Goal: Task Accomplishment & Management: Manage account settings

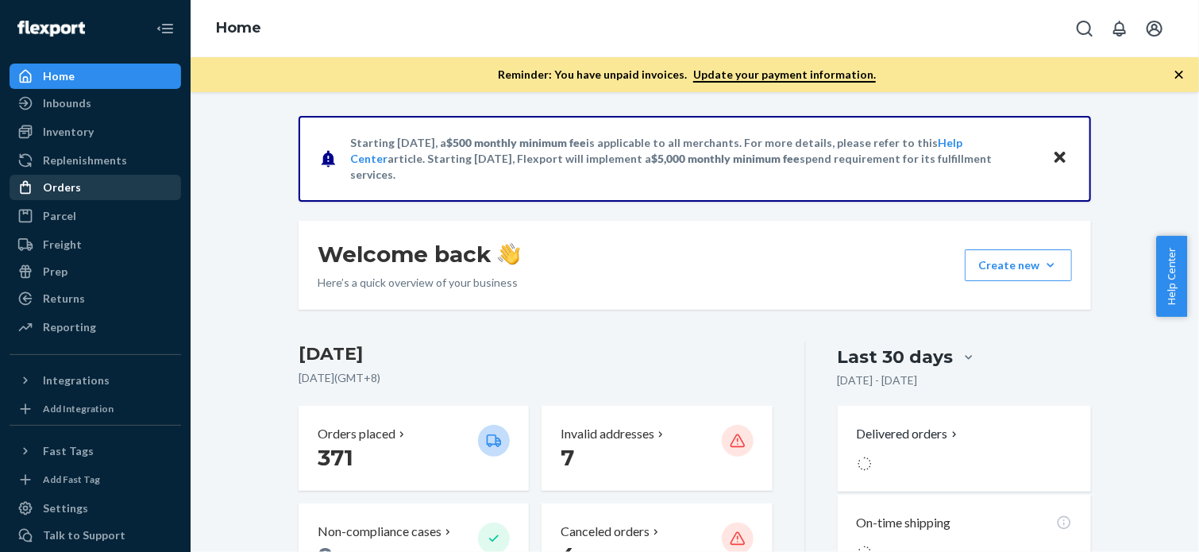
click at [68, 193] on div "Orders" at bounding box center [62, 188] width 38 height 16
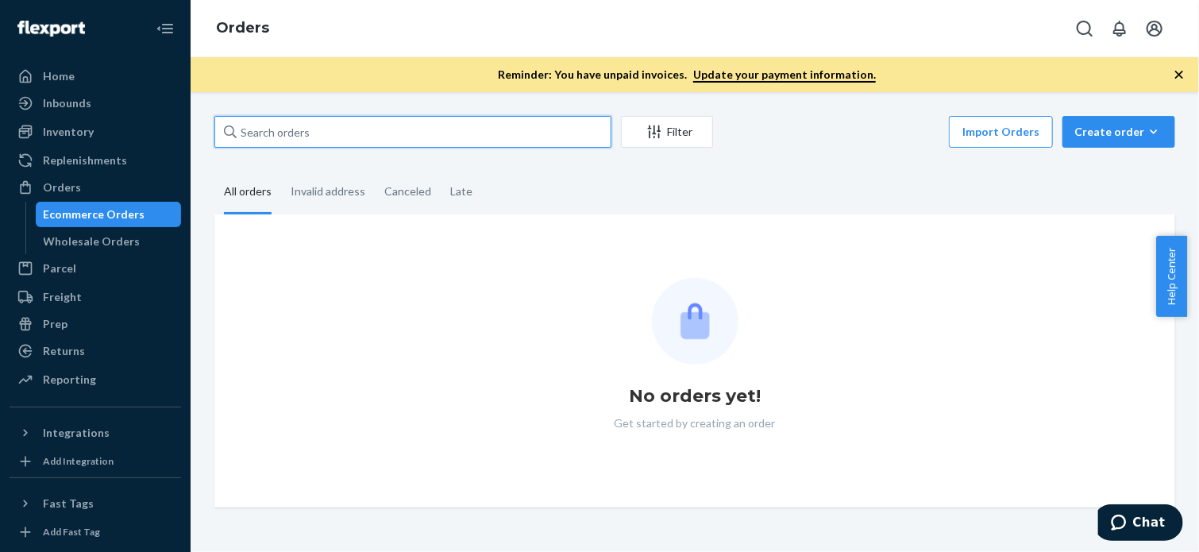
click at [381, 141] on input "text" at bounding box center [412, 132] width 397 height 32
paste input "3709812"
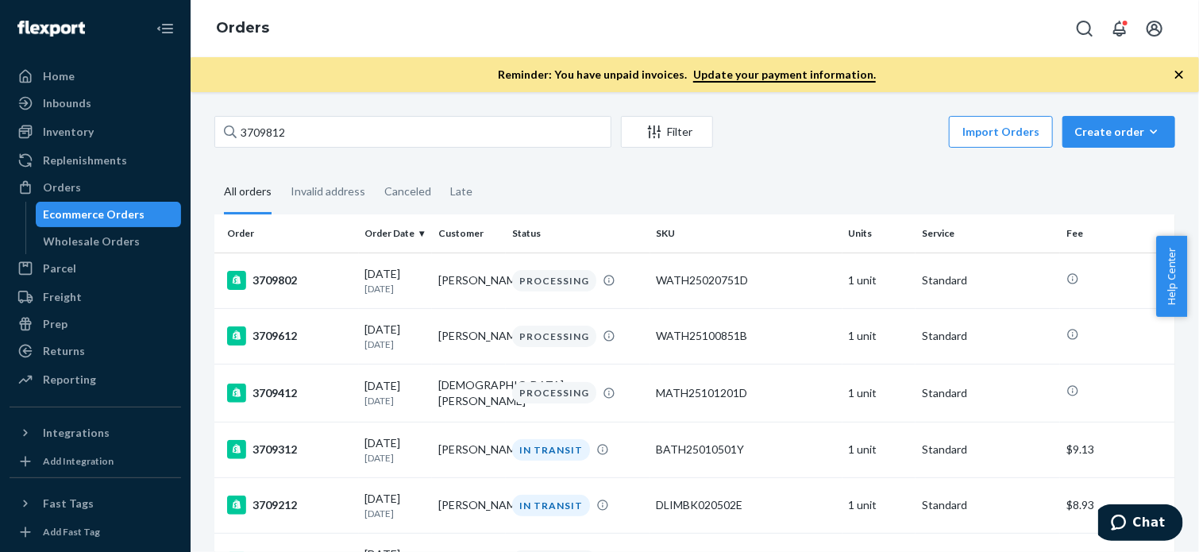
click at [362, 149] on div "3709812 Filter Import Orders Create order Ecommerce order Removal order" at bounding box center [694, 134] width 961 height 36
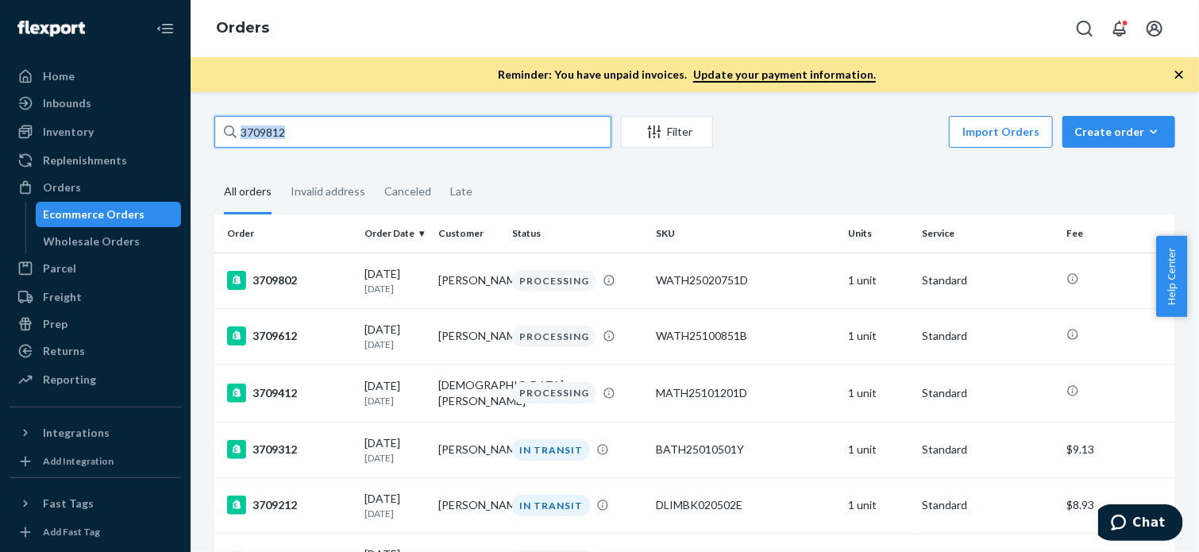
click at [362, 129] on input "3709812" at bounding box center [412, 132] width 397 height 32
paste input "text"
click at [397, 127] on input "3709812" at bounding box center [412, 132] width 397 height 32
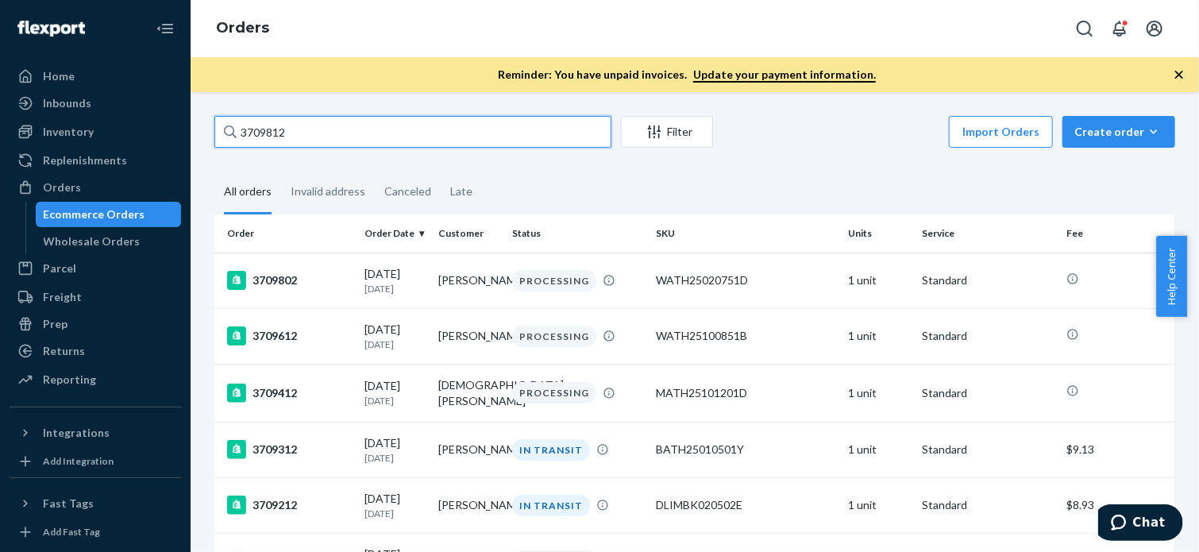
click at [397, 127] on input "3709812" at bounding box center [412, 132] width 397 height 32
paste input "9"
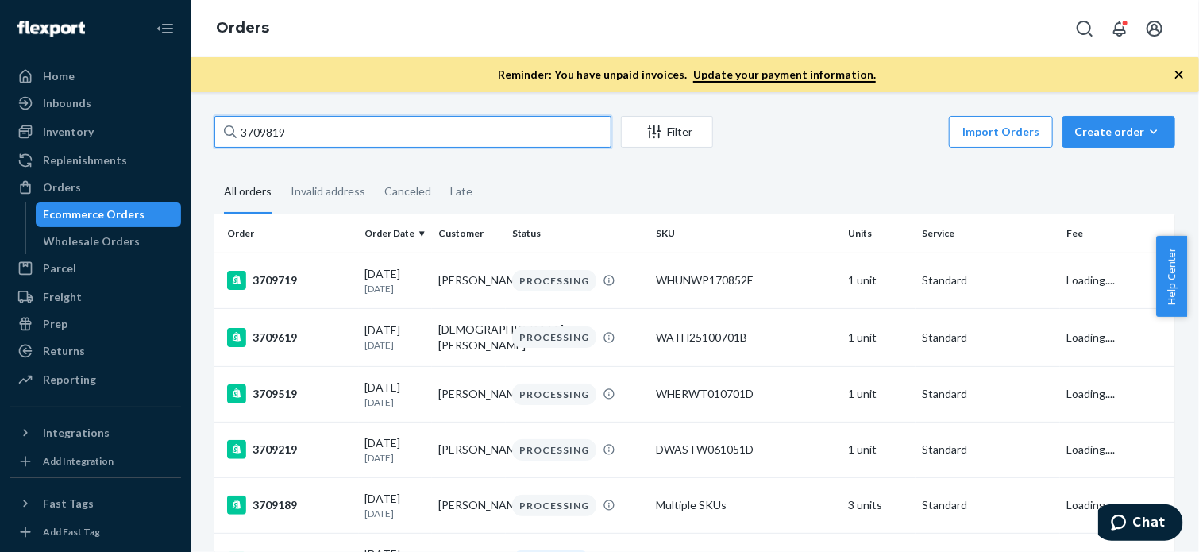
click at [341, 137] on input "3709819" at bounding box center [412, 132] width 397 height 32
click at [431, 129] on input "3709819" at bounding box center [412, 132] width 397 height 32
paste input "Thank you for stepping into Kizik! ​ We’d be happy to help get this corrected f…"
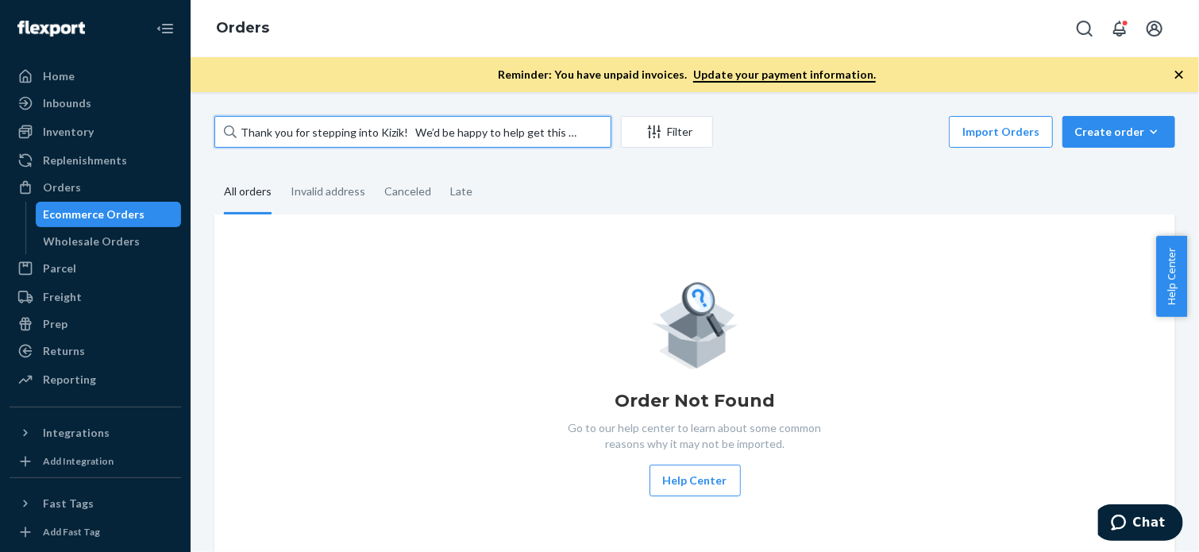
click at [401, 136] on input "Thank you for stepping into Kizik! ​ We’d be happy to help get this corrected f…" at bounding box center [412, 132] width 397 height 32
paste input "3709819"
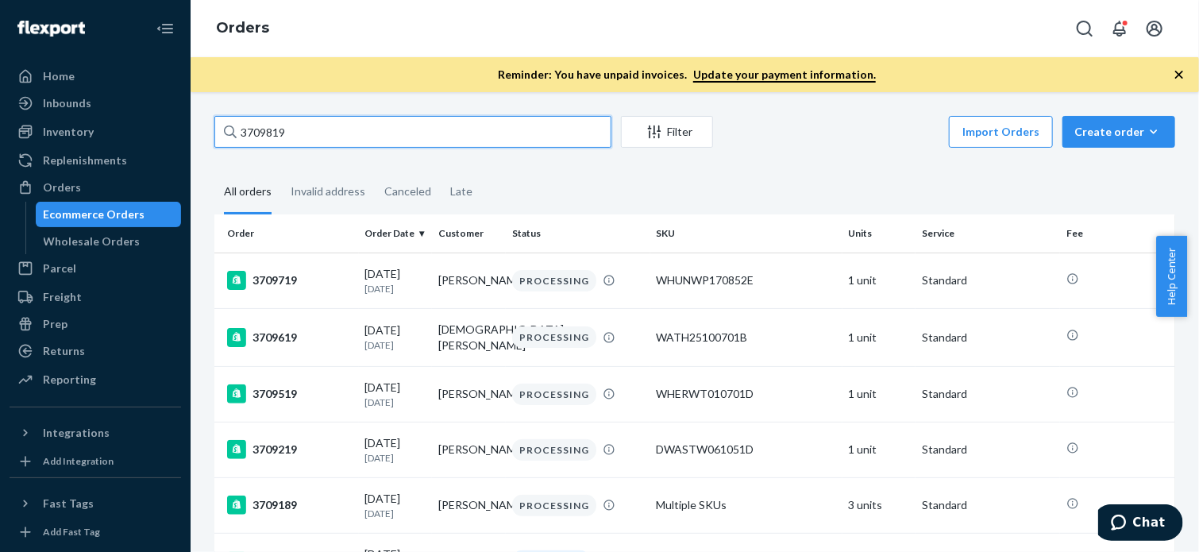
click at [315, 131] on input "3709819" at bounding box center [412, 132] width 397 height 32
paste input "2"
click at [315, 131] on input "3709819" at bounding box center [412, 132] width 397 height 32
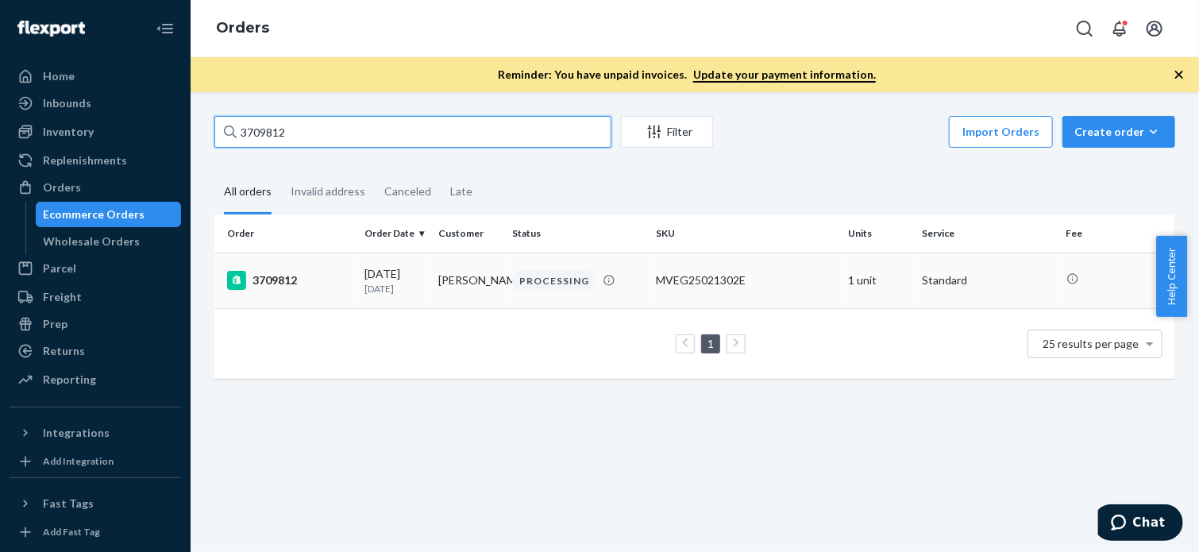
type input "3709812"
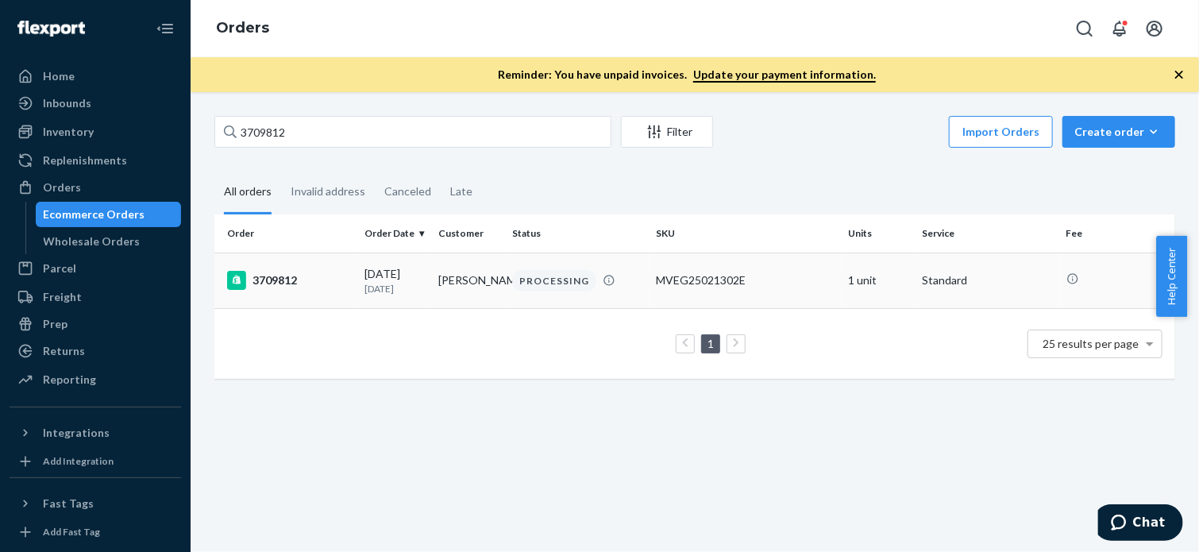
drag, startPoint x: 282, startPoint y: 279, endPoint x: 280, endPoint y: 268, distance: 11.4
click at [280, 268] on td "3709812" at bounding box center [286, 281] width 145 height 56
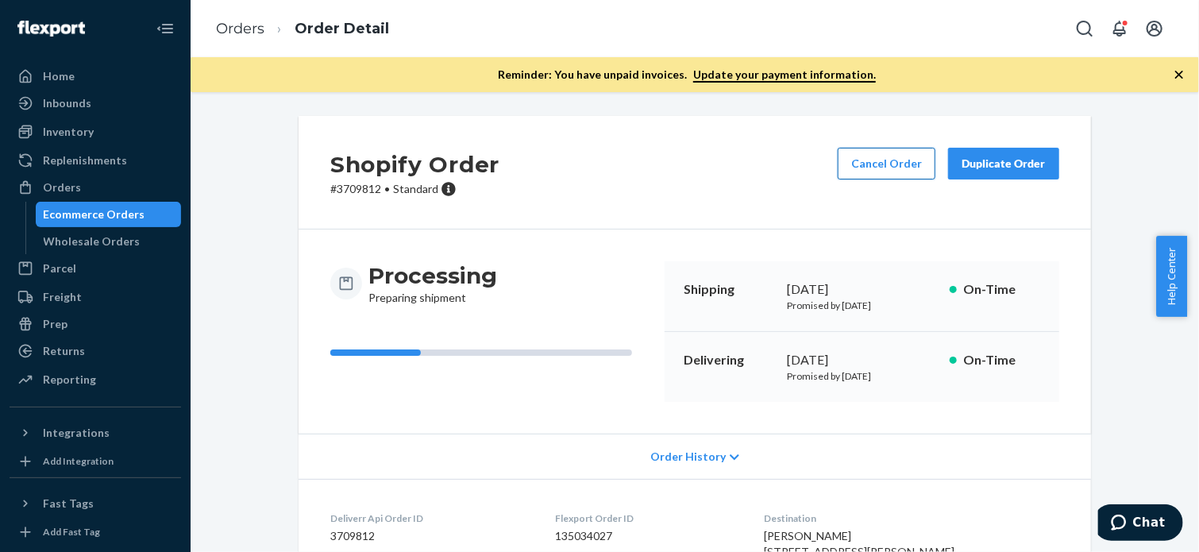
click at [895, 168] on button "Cancel Order" at bounding box center [887, 164] width 98 height 32
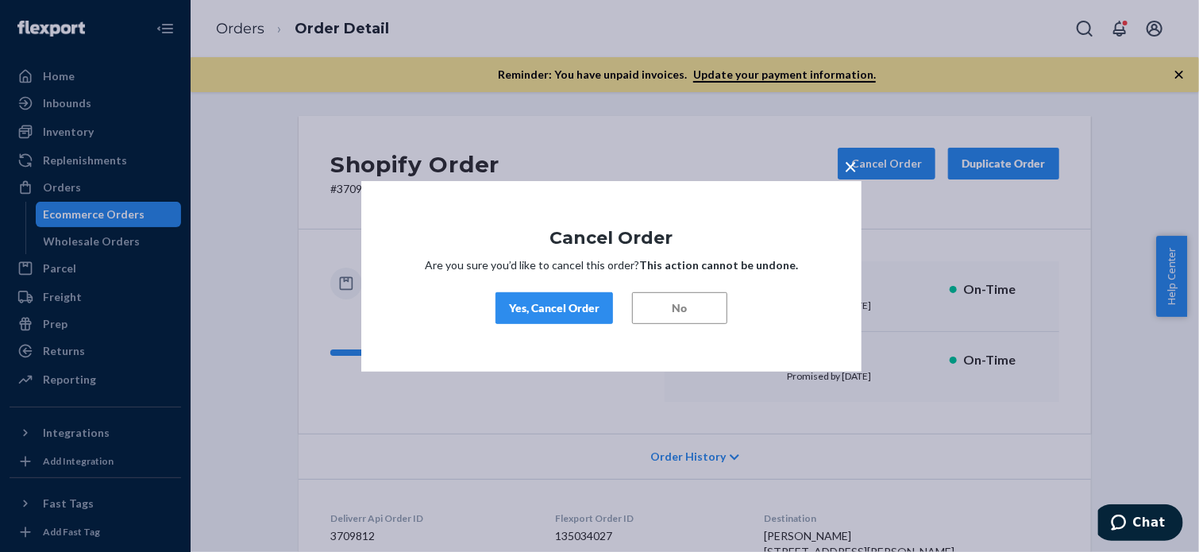
drag, startPoint x: 573, startPoint y: 292, endPoint x: 569, endPoint y: 299, distance: 8.9
click at [570, 296] on button "Yes, Cancel Order" at bounding box center [555, 308] width 118 height 32
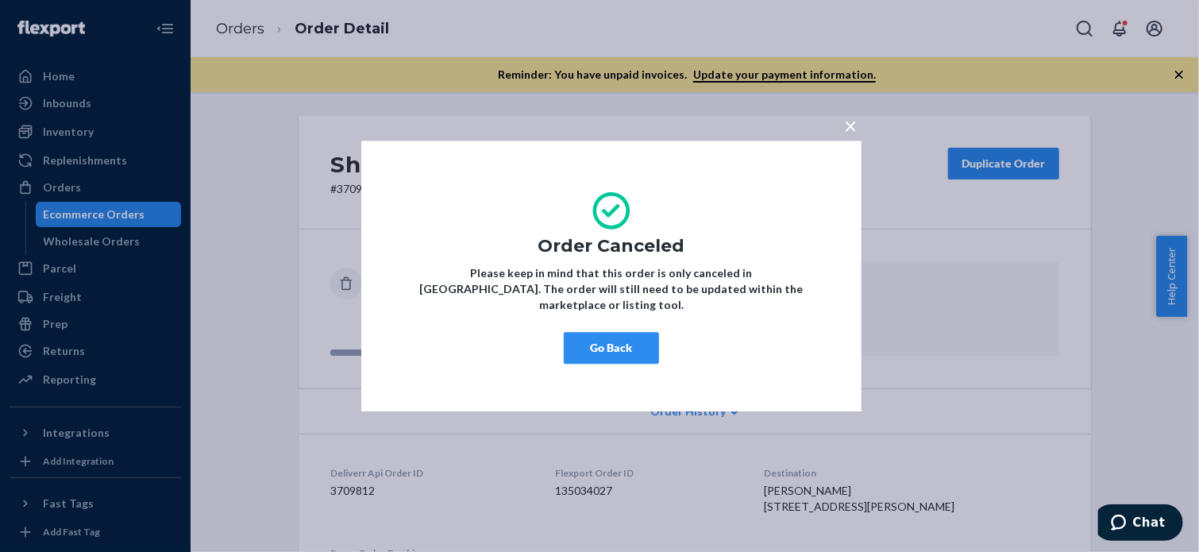
drag, startPoint x: 650, startPoint y: 346, endPoint x: 477, endPoint y: 123, distance: 281.9
click at [644, 332] on button "Go Back" at bounding box center [611, 348] width 95 height 32
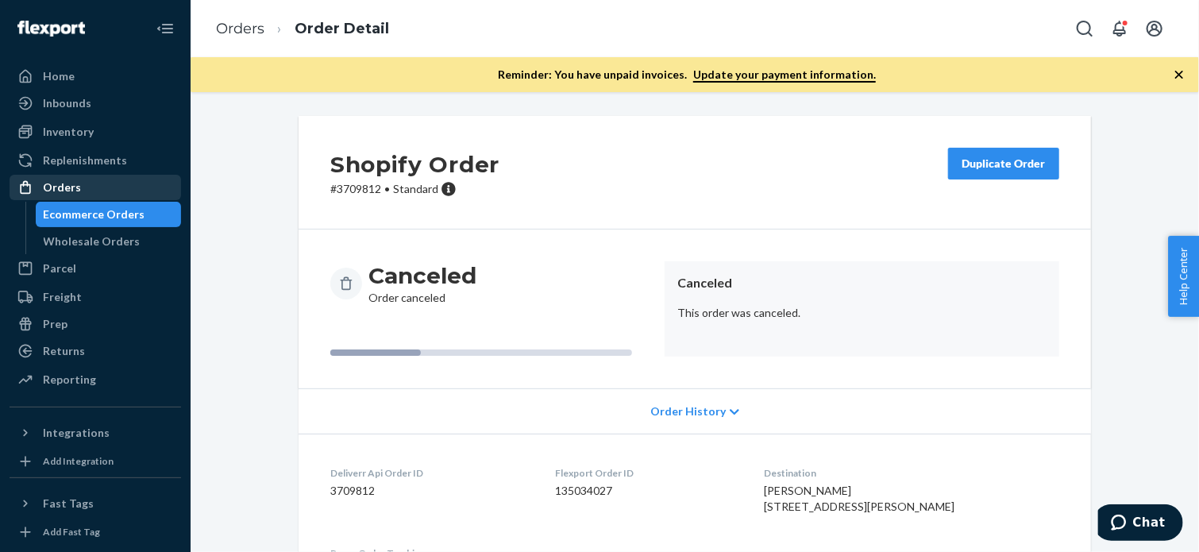
click at [62, 183] on div "Orders" at bounding box center [62, 188] width 38 height 16
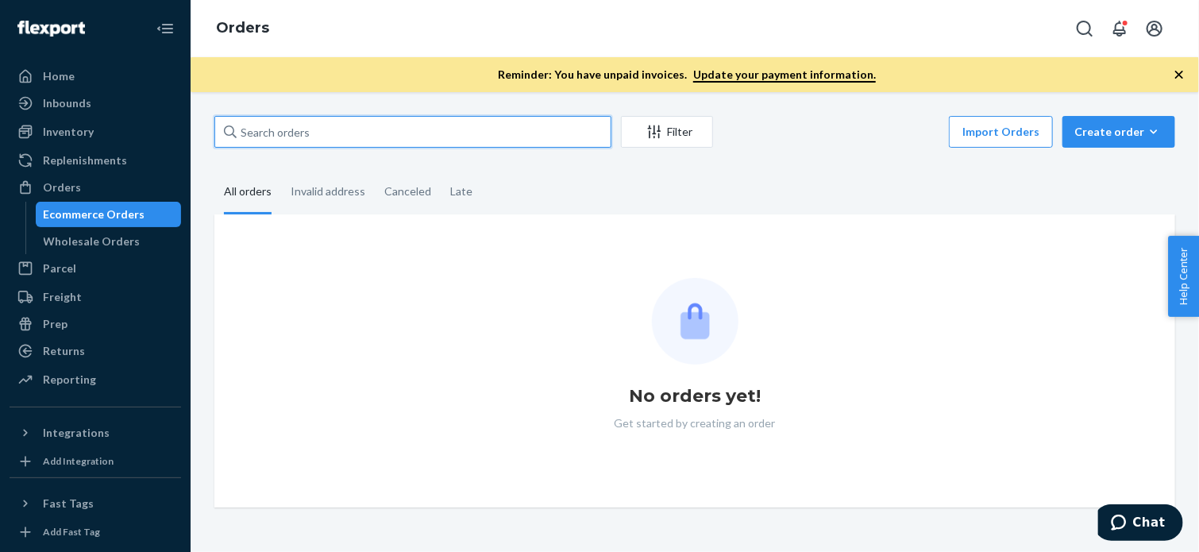
click at [419, 134] on input "text" at bounding box center [412, 132] width 397 height 32
paste input "3709819"
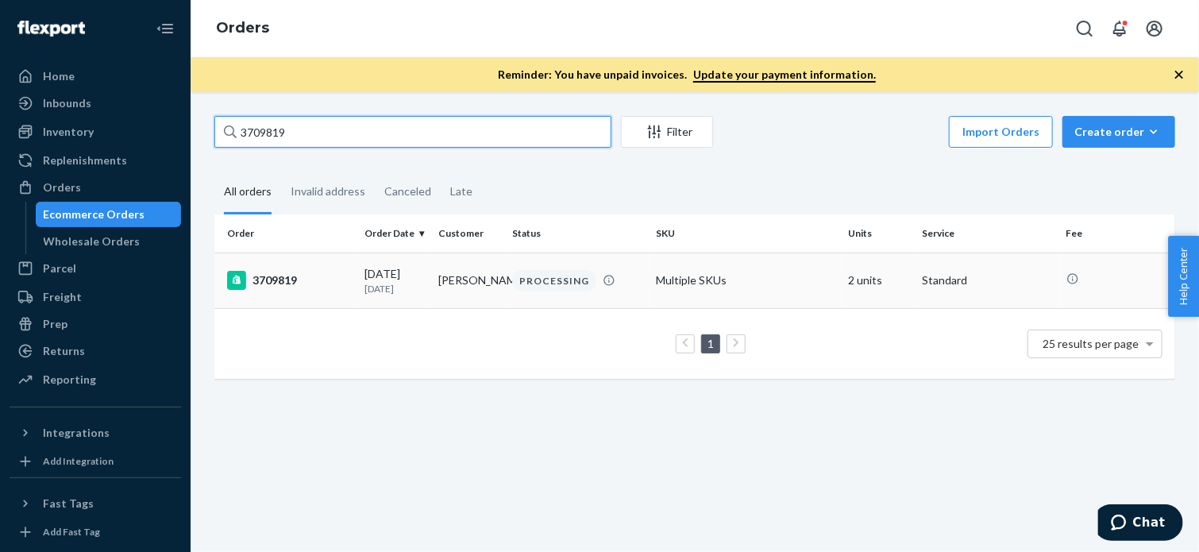
type input "3709819"
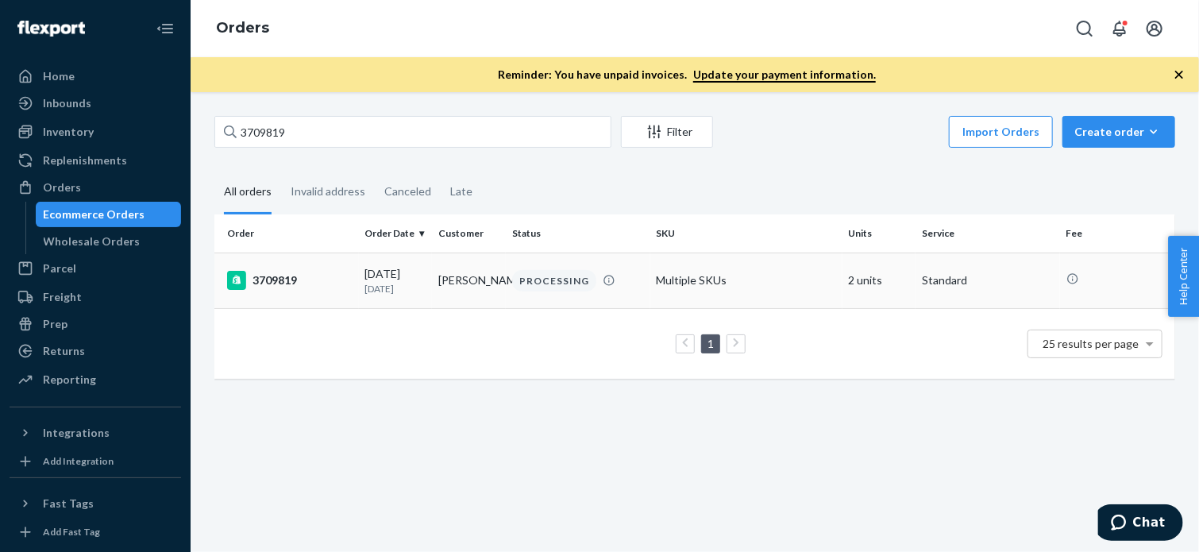
click at [280, 278] on div "3709819" at bounding box center [289, 280] width 125 height 19
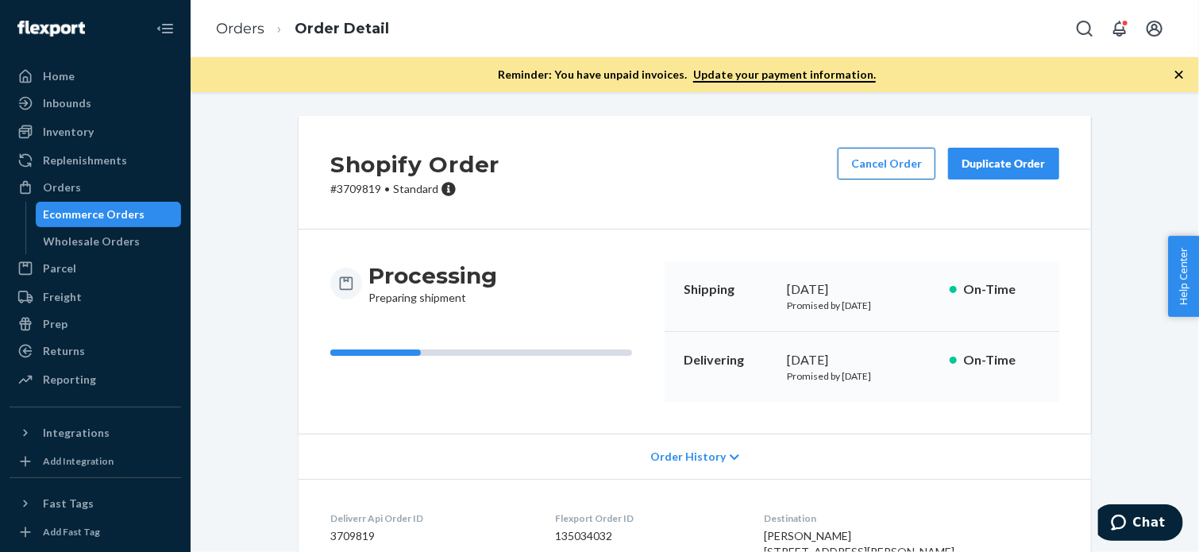
click at [861, 156] on button "Cancel Order" at bounding box center [887, 164] width 98 height 32
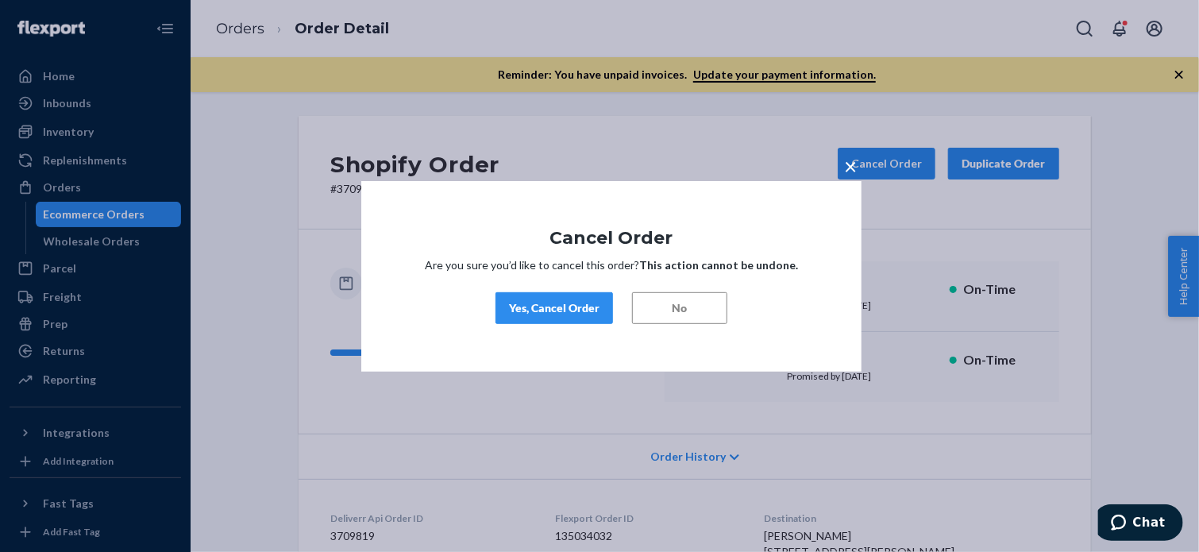
click at [572, 321] on button "Yes, Cancel Order" at bounding box center [555, 308] width 118 height 32
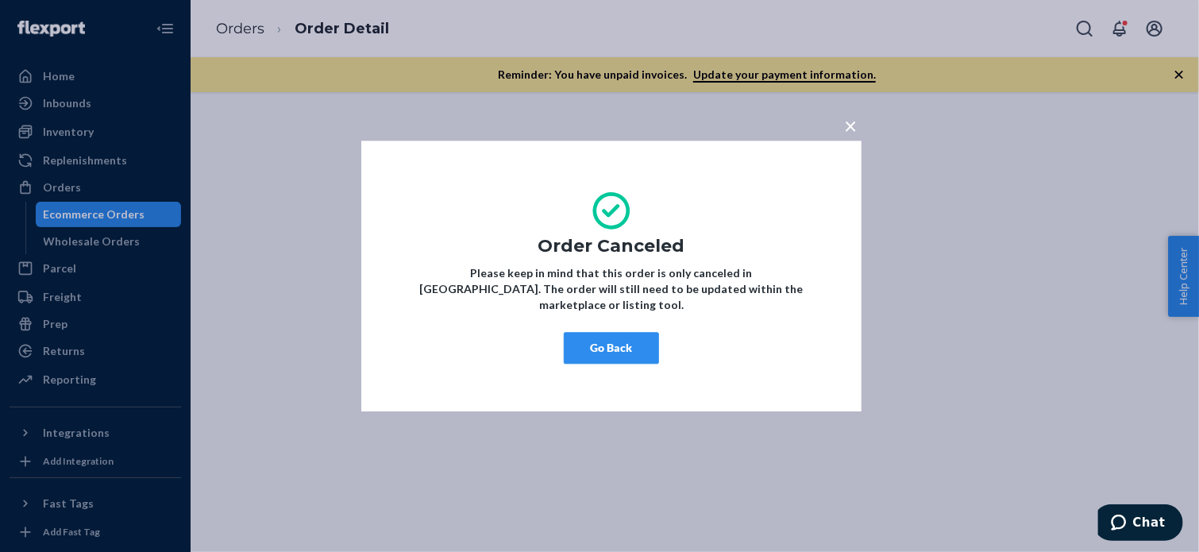
click at [625, 346] on button "Go Back" at bounding box center [611, 348] width 95 height 32
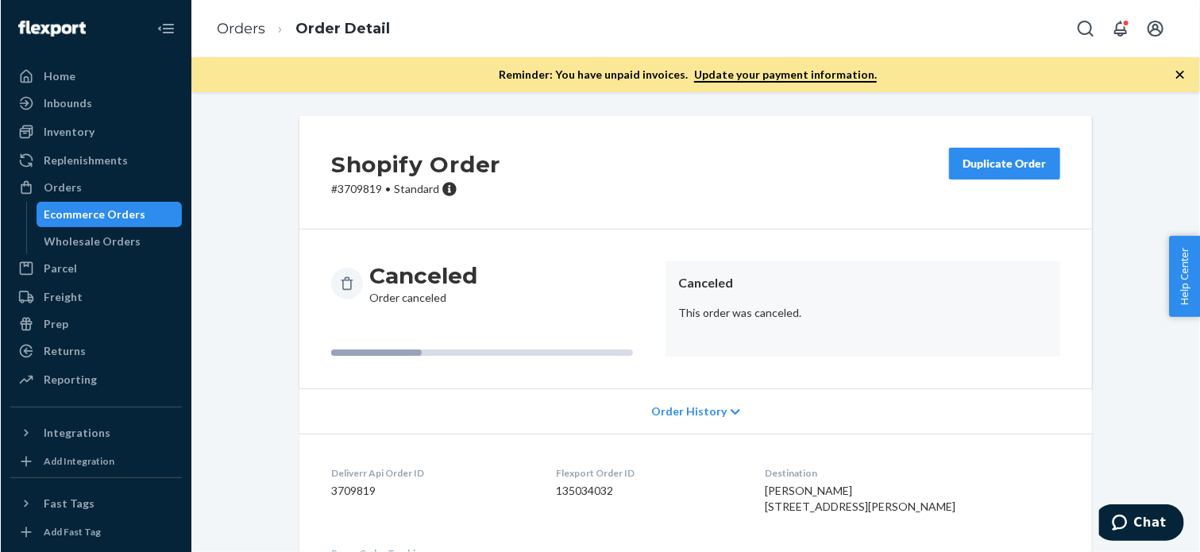
scroll to position [266, 0]
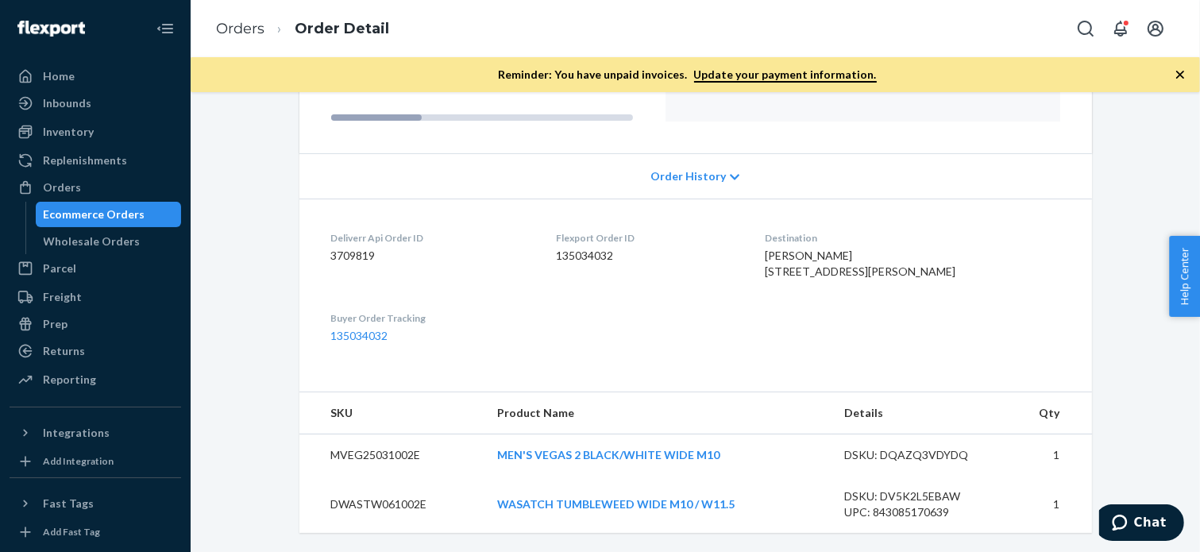
click at [397, 110] on div "Canceled Order canceled Canceled This order was canceled." at bounding box center [695, 73] width 793 height 159
click at [60, 198] on div "Orders" at bounding box center [95, 187] width 168 height 22
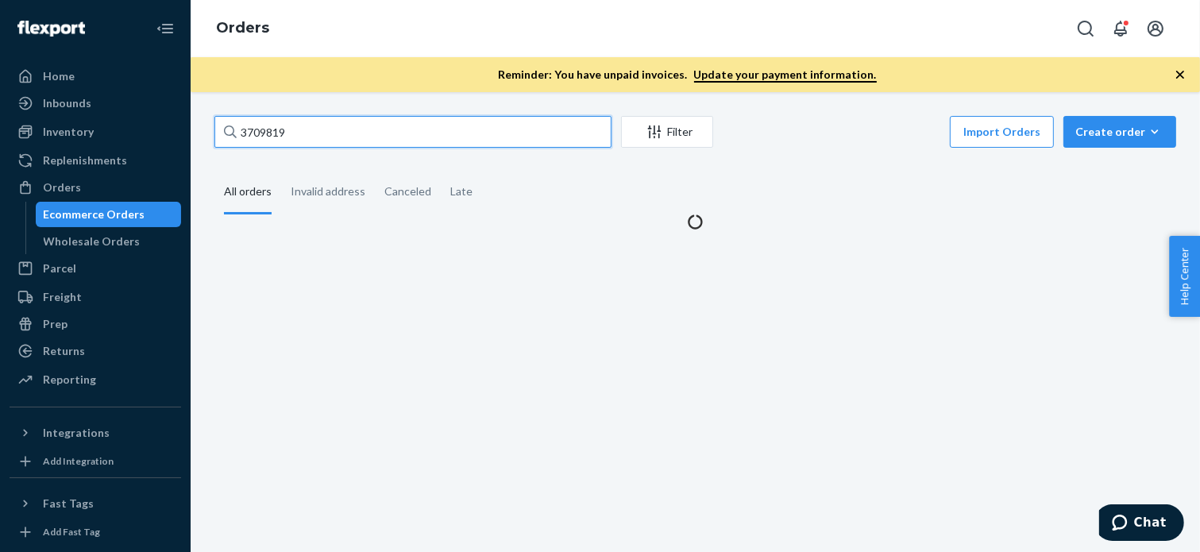
click at [493, 126] on input "3709819" at bounding box center [412, 132] width 397 height 32
paste input "677039"
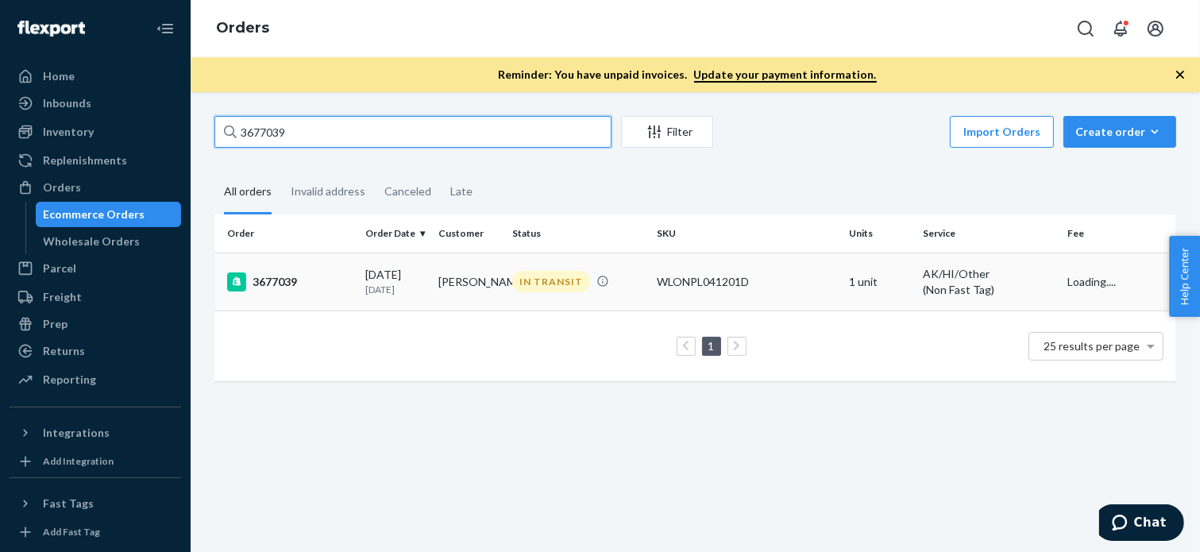
type input "3677039"
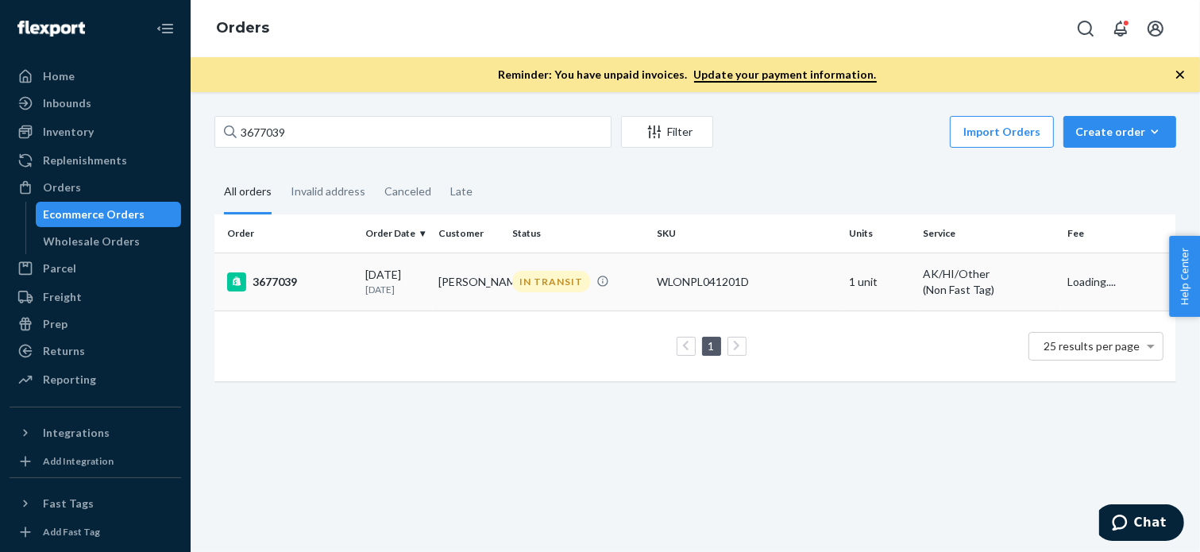
click at [288, 285] on div "3677039" at bounding box center [289, 281] width 125 height 19
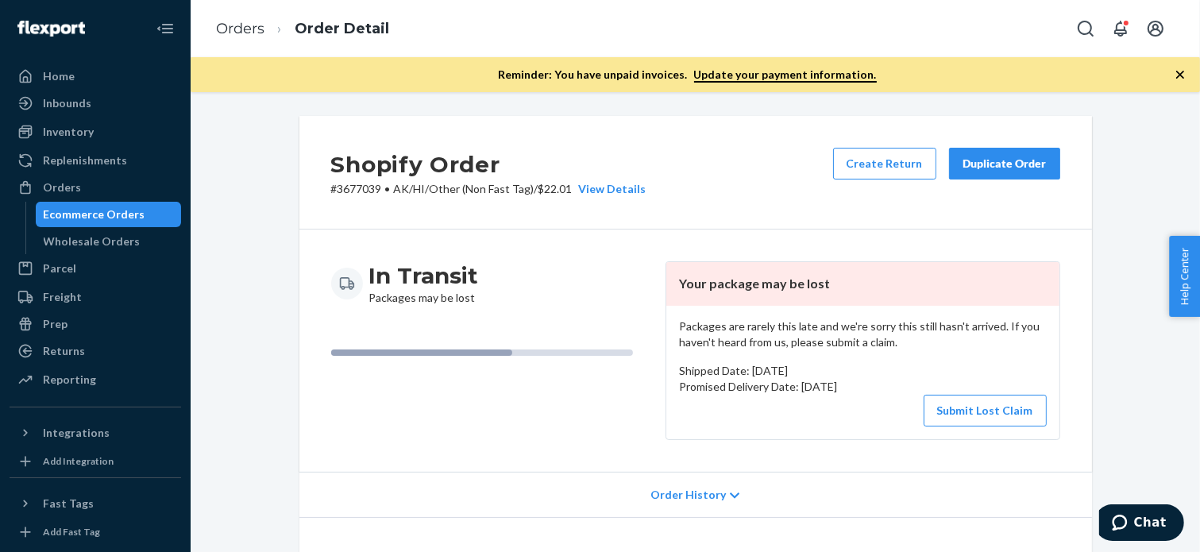
click at [1002, 149] on button "Duplicate Order" at bounding box center [1004, 164] width 111 height 32
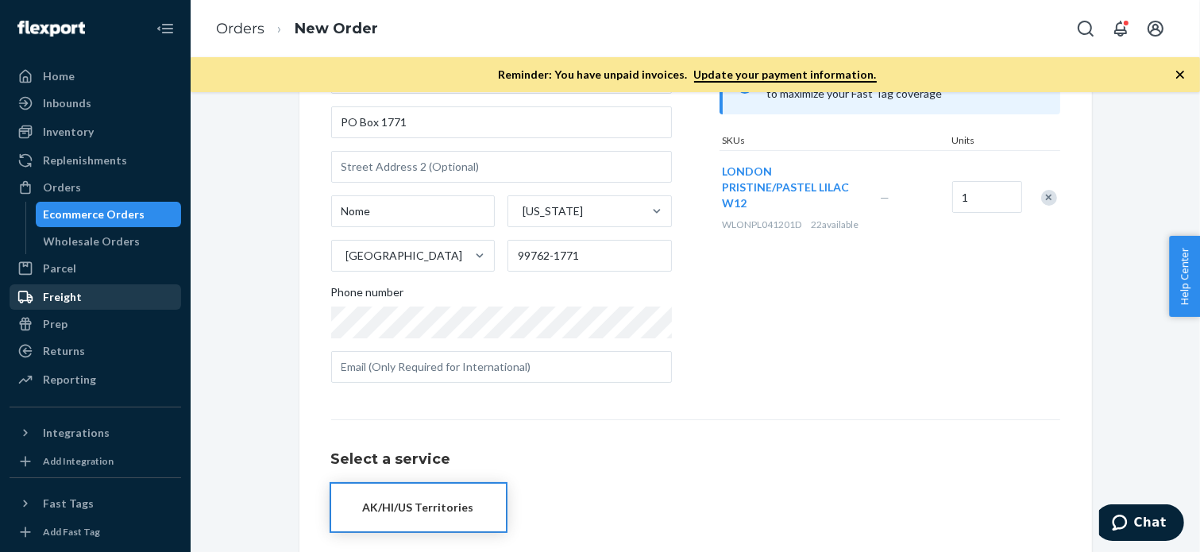
scroll to position [253, 0]
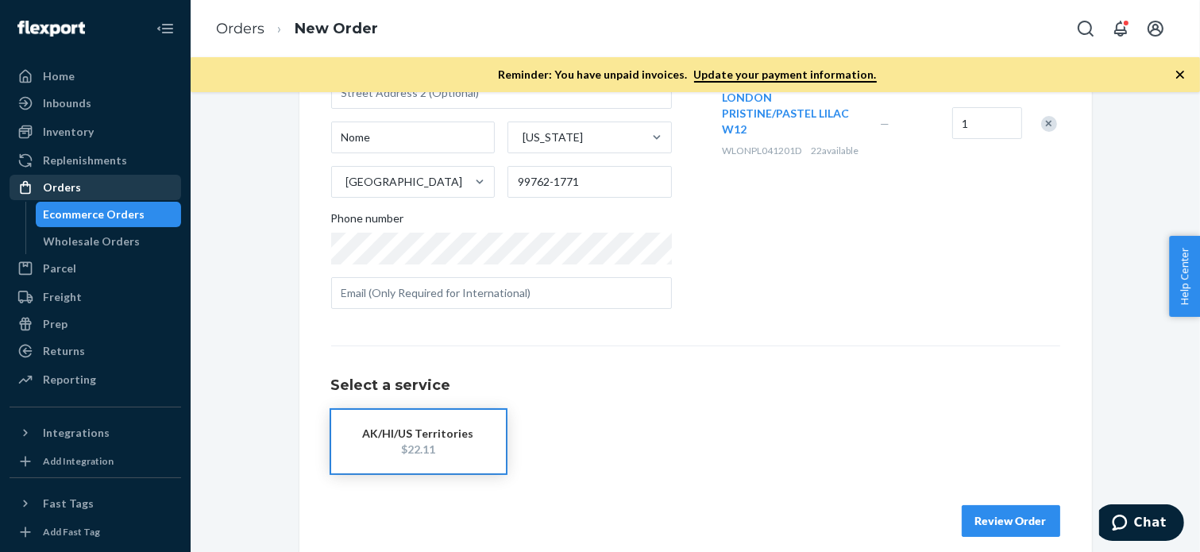
click at [68, 195] on div "Orders" at bounding box center [95, 187] width 168 height 22
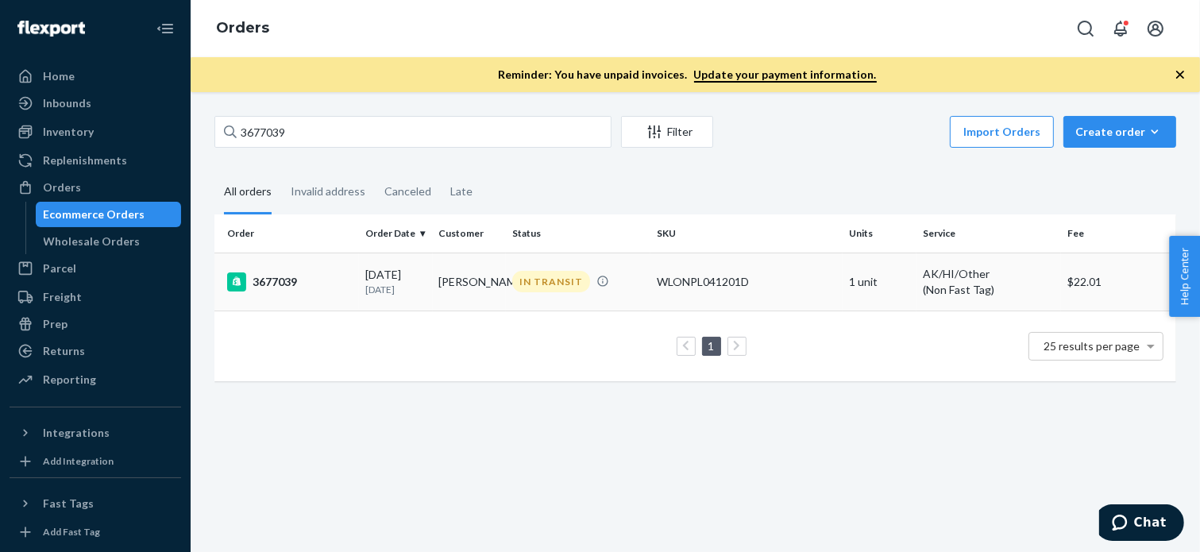
click at [289, 282] on div "3677039" at bounding box center [289, 281] width 125 height 19
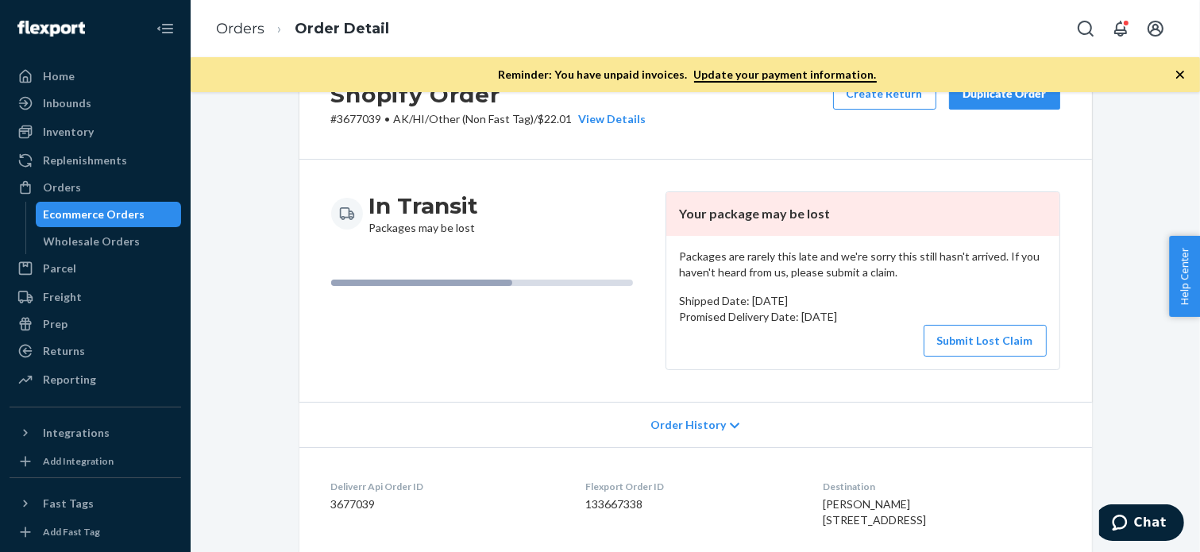
scroll to position [662, 0]
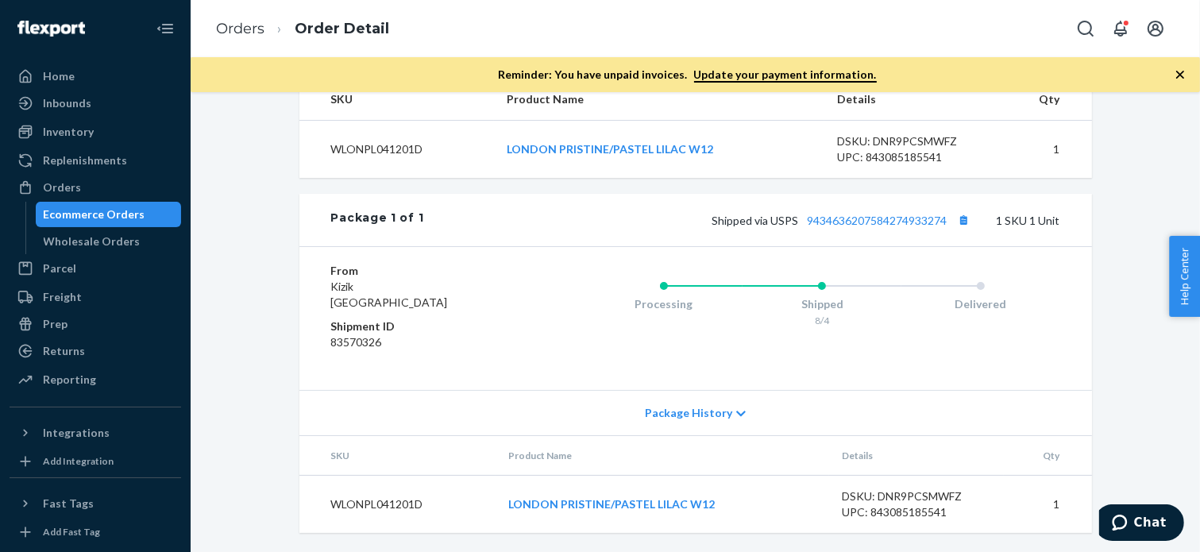
drag, startPoint x: 106, startPoint y: 195, endPoint x: 429, endPoint y: 87, distance: 340.1
click at [105, 193] on div "Orders" at bounding box center [95, 187] width 168 height 22
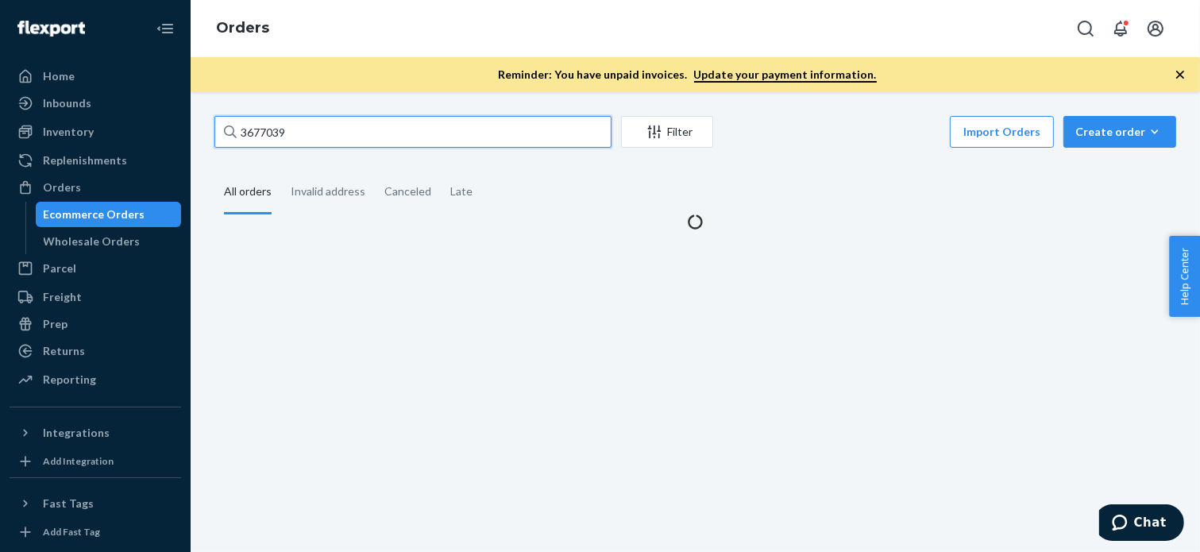
click at [438, 123] on input "3677039" at bounding box center [412, 132] width 397 height 32
paste input "709819"
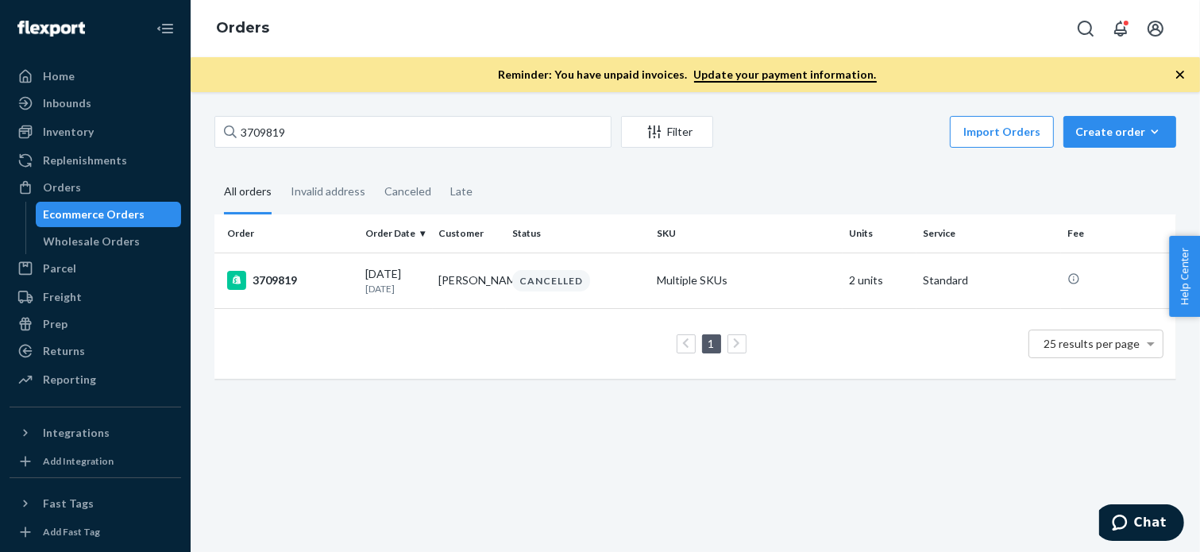
click at [406, 149] on div "3709819 Filter Import Orders Create order Ecommerce order Removal order" at bounding box center [695, 134] width 962 height 36
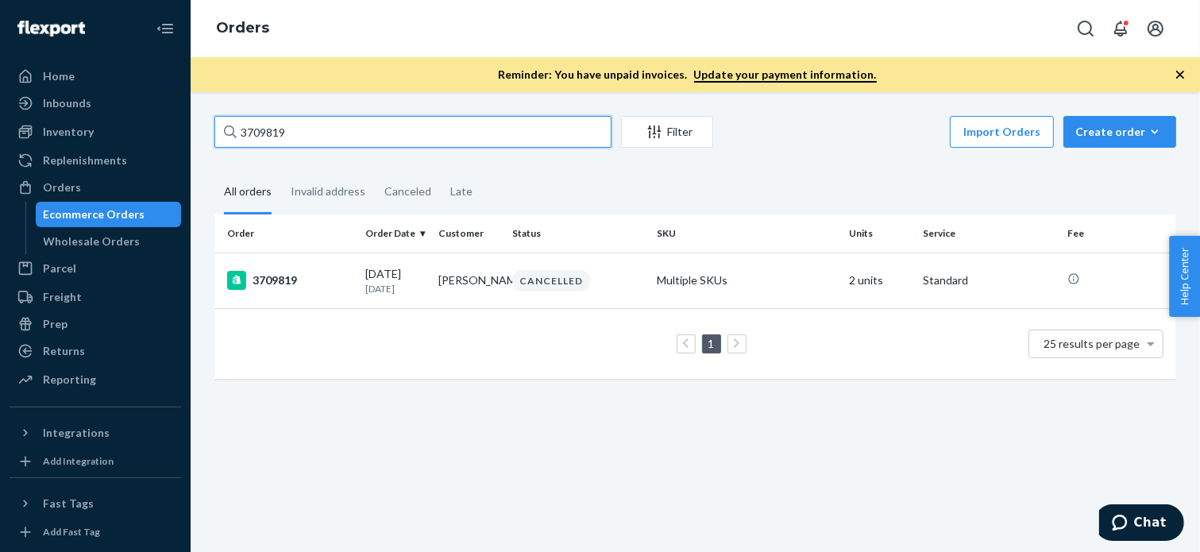
click at [405, 136] on input "3709819" at bounding box center [412, 132] width 397 height 32
paste input "677039"
click at [405, 136] on input "3709819" at bounding box center [412, 132] width 397 height 32
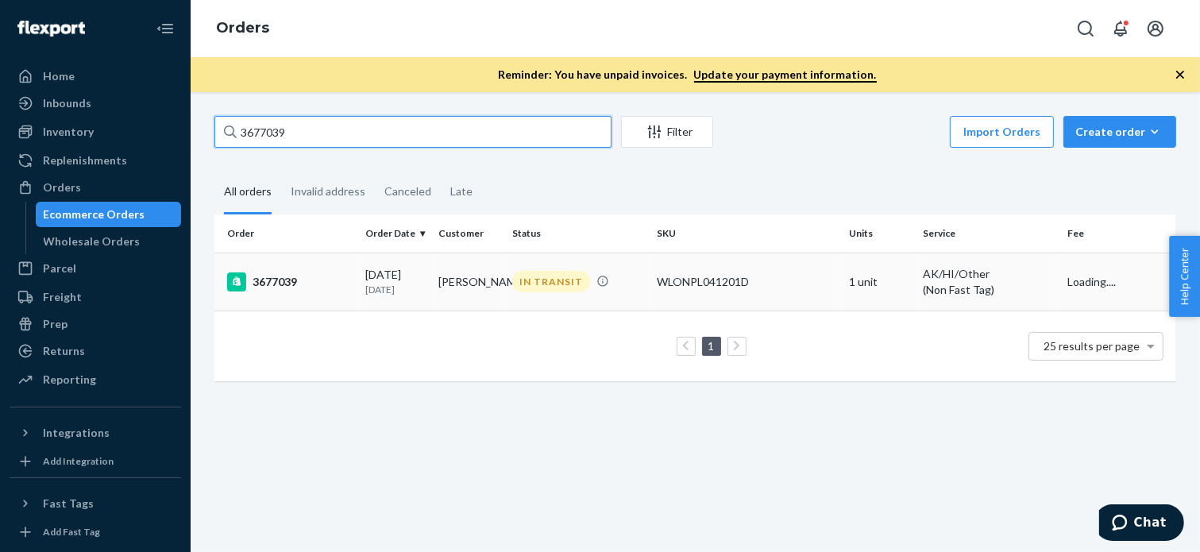
type input "3677039"
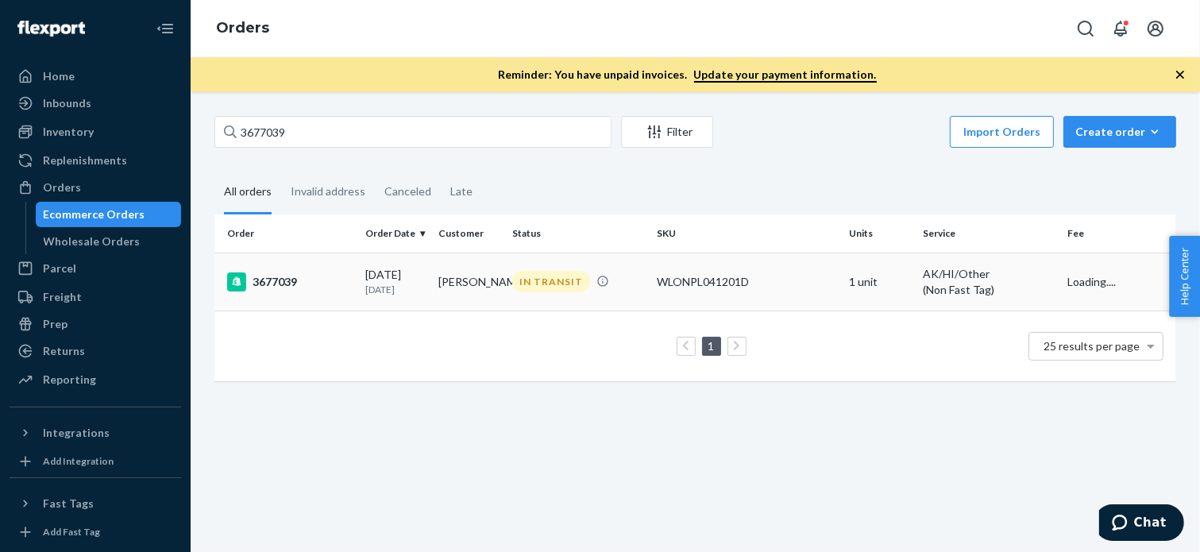
click at [274, 276] on div "3677039" at bounding box center [289, 281] width 125 height 19
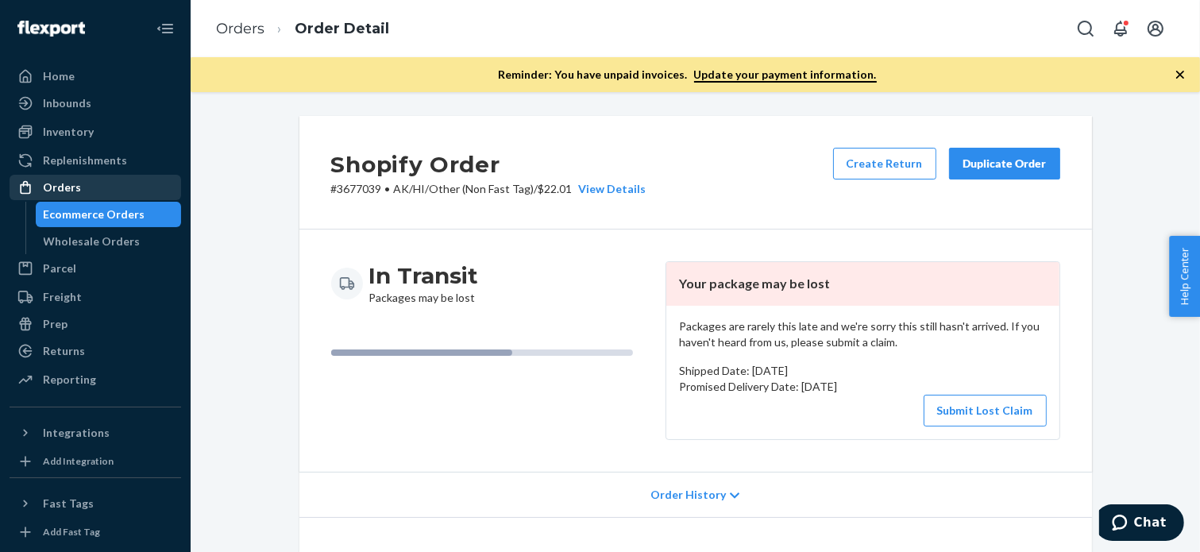
click at [113, 191] on div "Orders" at bounding box center [95, 187] width 168 height 22
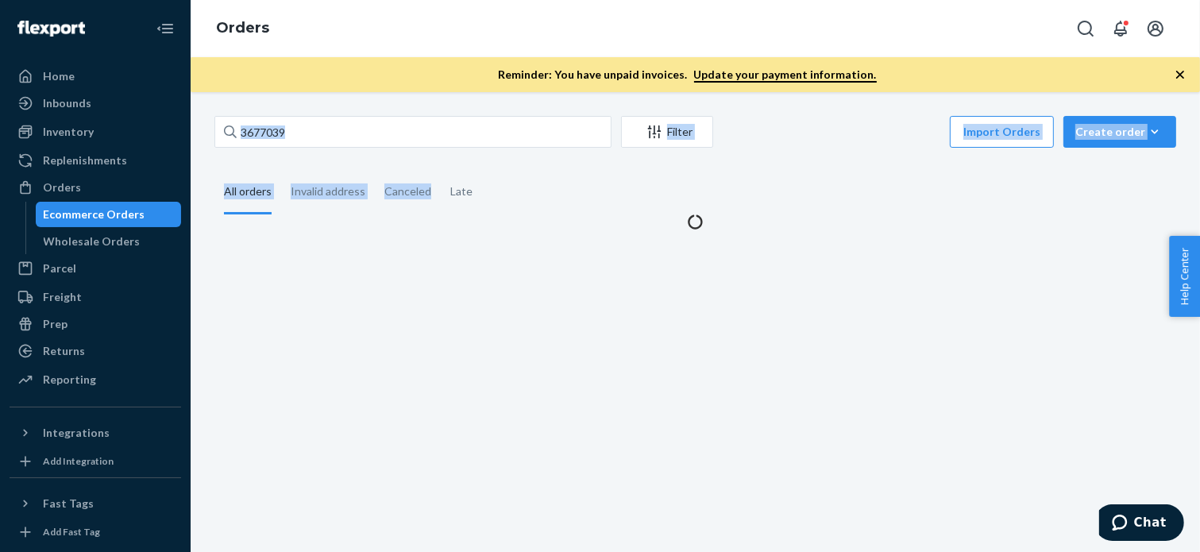
drag, startPoint x: 426, startPoint y: 153, endPoint x: 427, endPoint y: 126, distance: 26.3
click at [425, 145] on div "3677039 Filter Import Orders Create order Ecommerce order Removal order All ord…" at bounding box center [696, 173] width 986 height 114
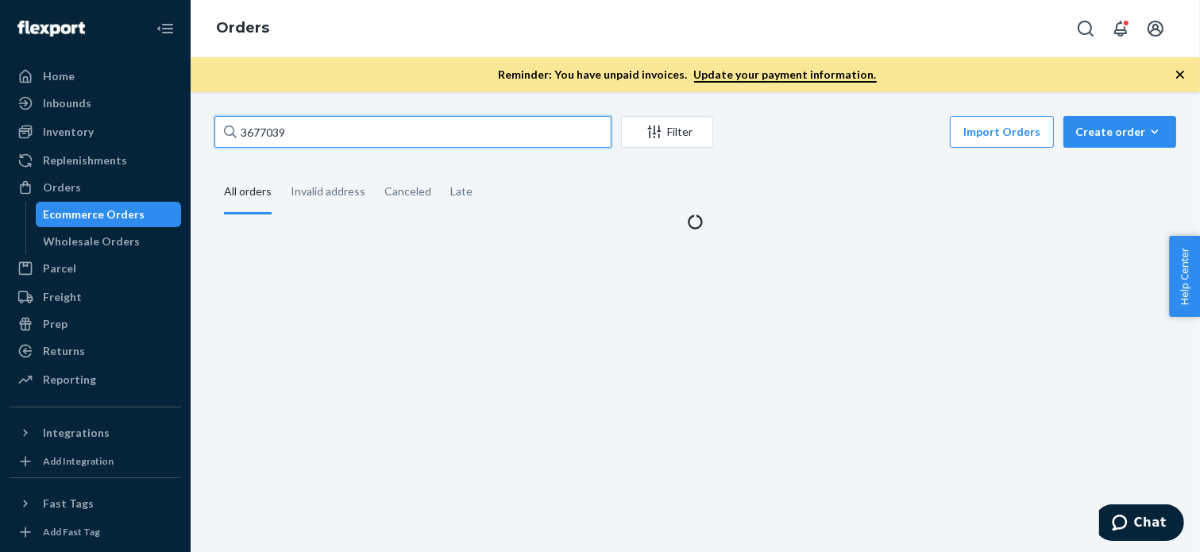
click at [427, 126] on input "3677039" at bounding box center [412, 132] width 397 height 32
paste input "709819"
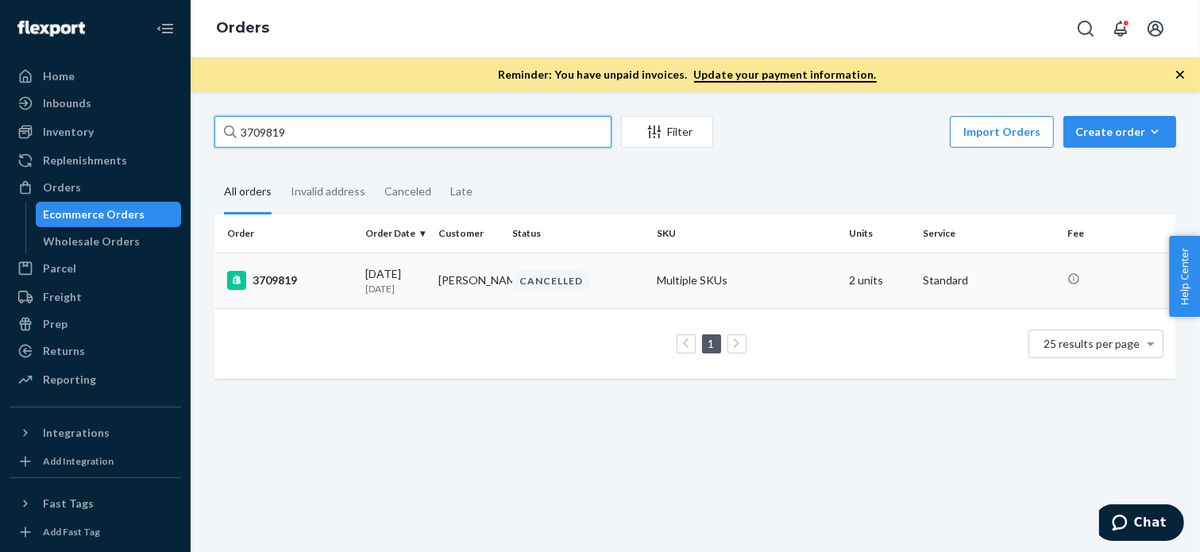
type input "3709819"
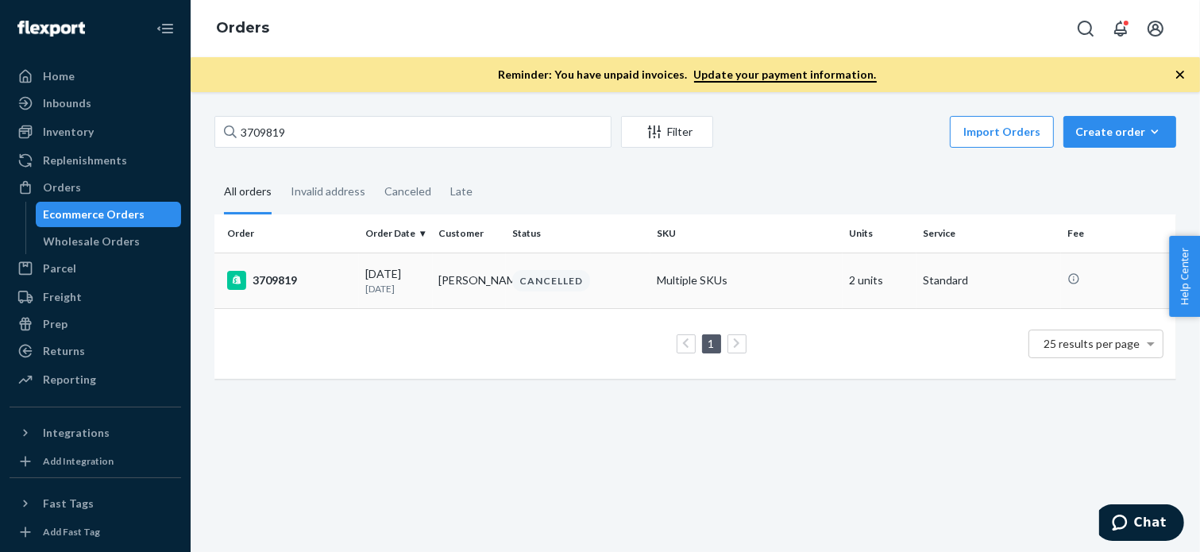
click at [278, 277] on div "3709819" at bounding box center [289, 280] width 125 height 19
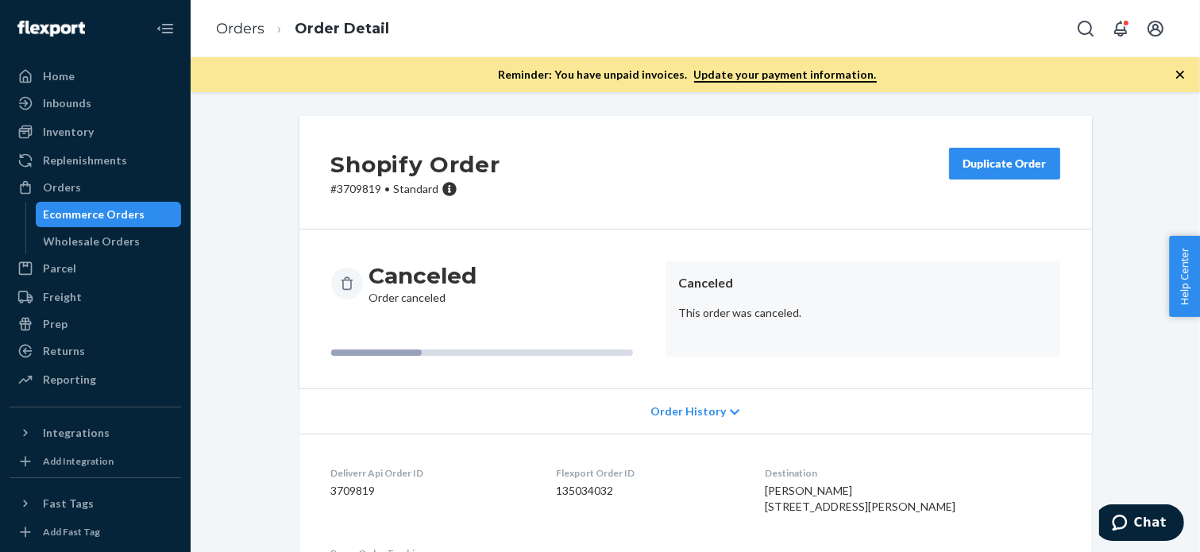
click at [349, 196] on p "# 3709819 • Standard" at bounding box center [415, 189] width 169 height 16
copy p "3709819"
click at [975, 163] on div "Duplicate Order" at bounding box center [1005, 164] width 84 height 16
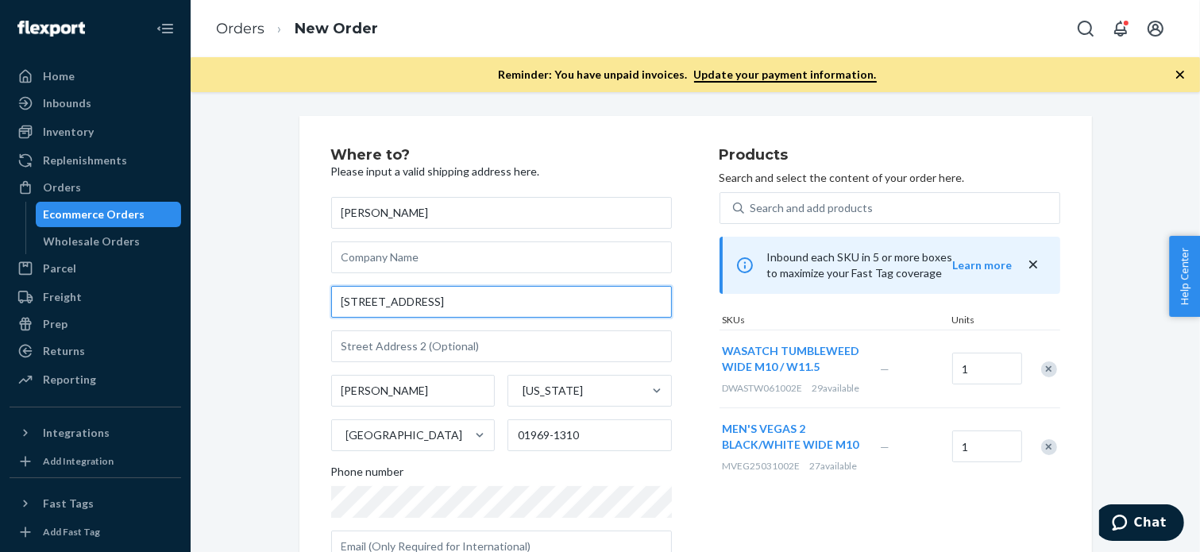
click at [469, 303] on input "[STREET_ADDRESS]" at bounding box center [501, 302] width 341 height 32
paste input "[STREET_ADDRESS][PERSON_NAME]"
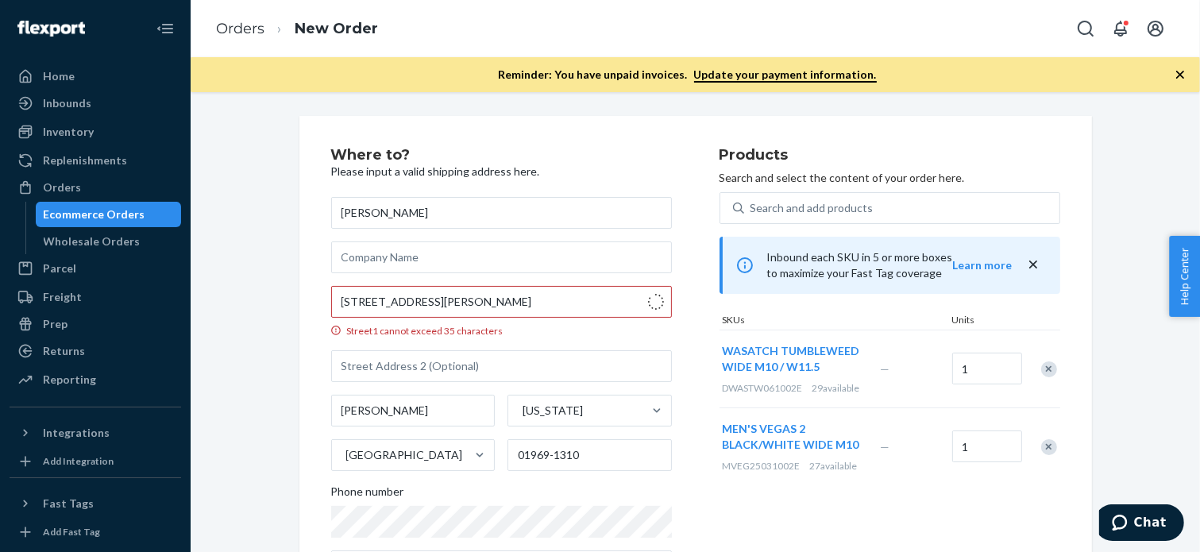
type input "[STREET_ADDRESS][PERSON_NAME]"
type input "[US_STATE][GEOGRAPHIC_DATA]"
type input "07853"
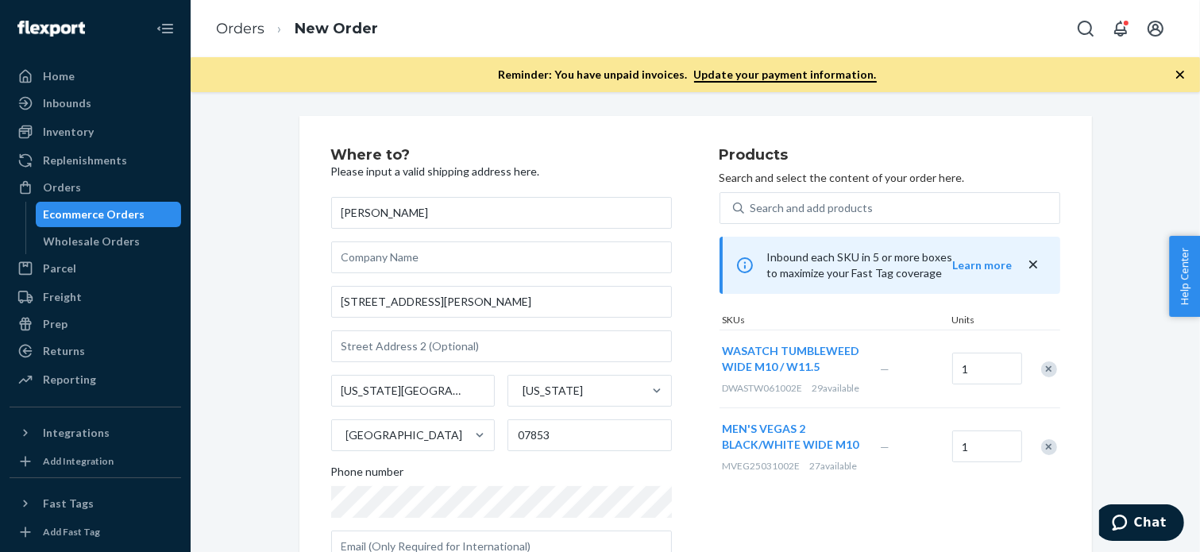
scroll to position [285, 0]
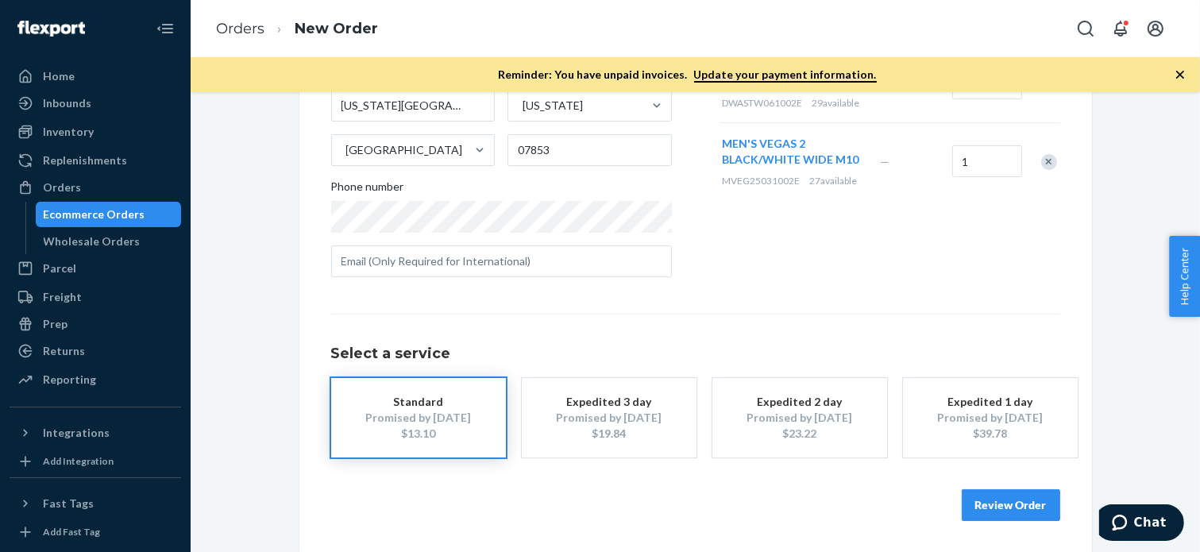
click at [1013, 508] on button "Review Order" at bounding box center [1011, 505] width 98 height 32
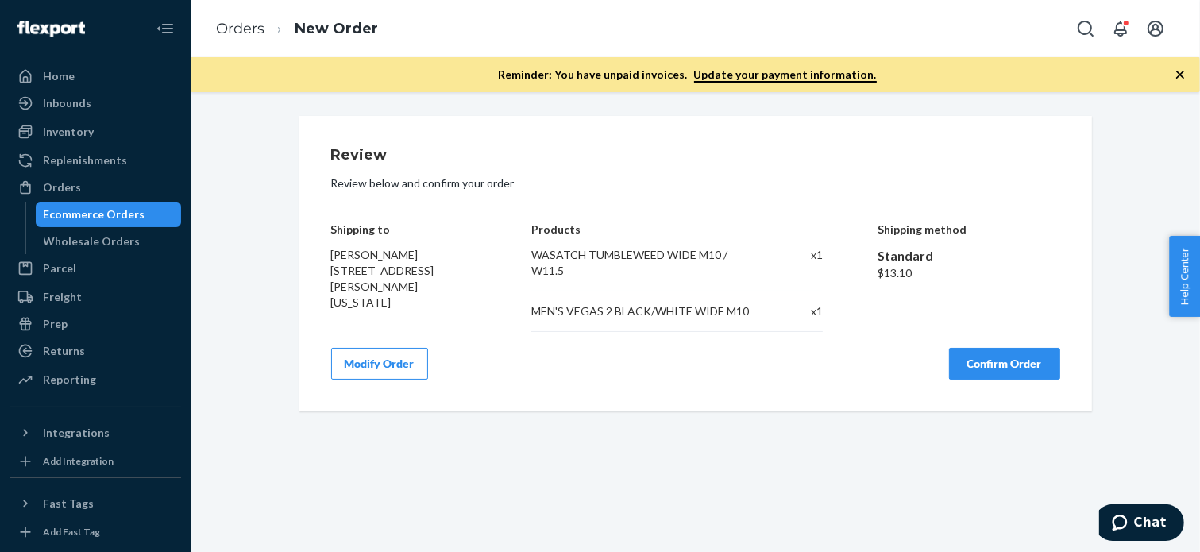
scroll to position [0, 0]
click at [384, 370] on button "Modify Order" at bounding box center [379, 364] width 97 height 32
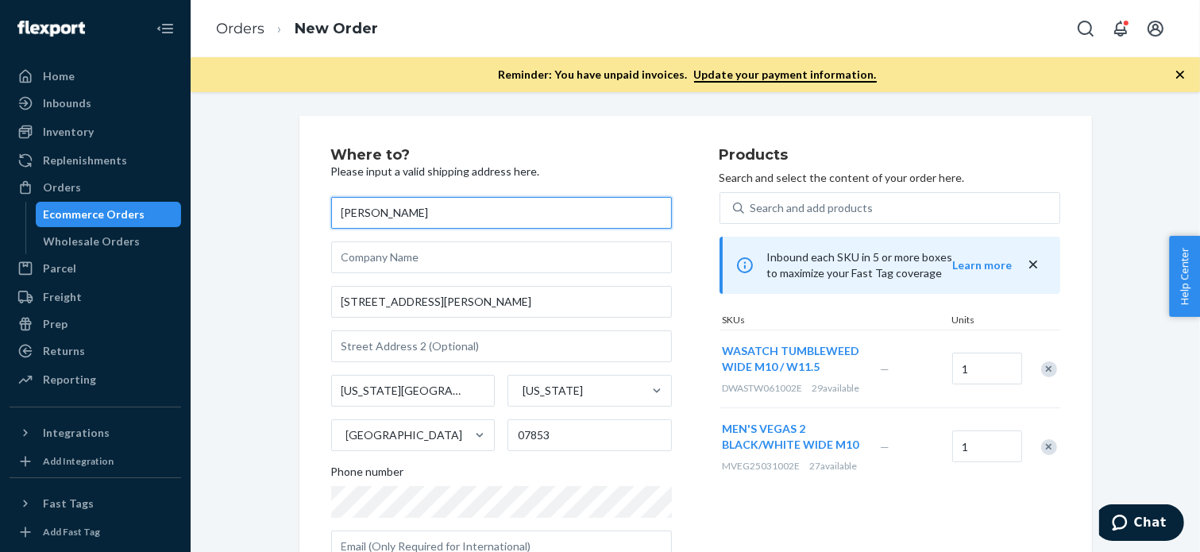
click at [458, 223] on input "[PERSON_NAME]" at bounding box center [501, 213] width 341 height 32
paste input "[PERSON_NAME]"
type input "[PERSON_NAME]"
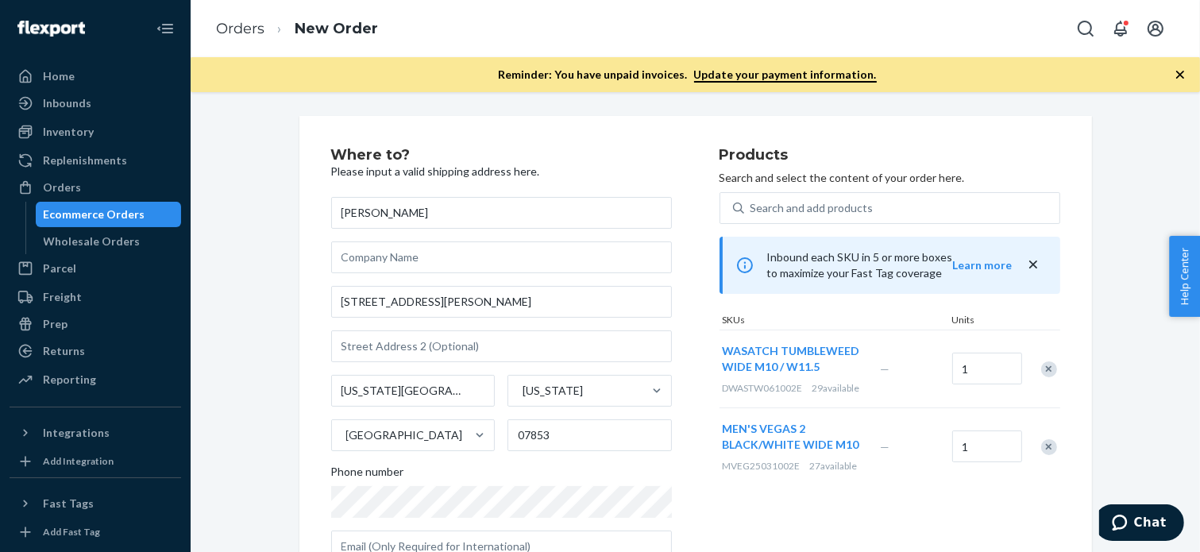
click at [531, 151] on h2 "Where to?" at bounding box center [501, 156] width 341 height 16
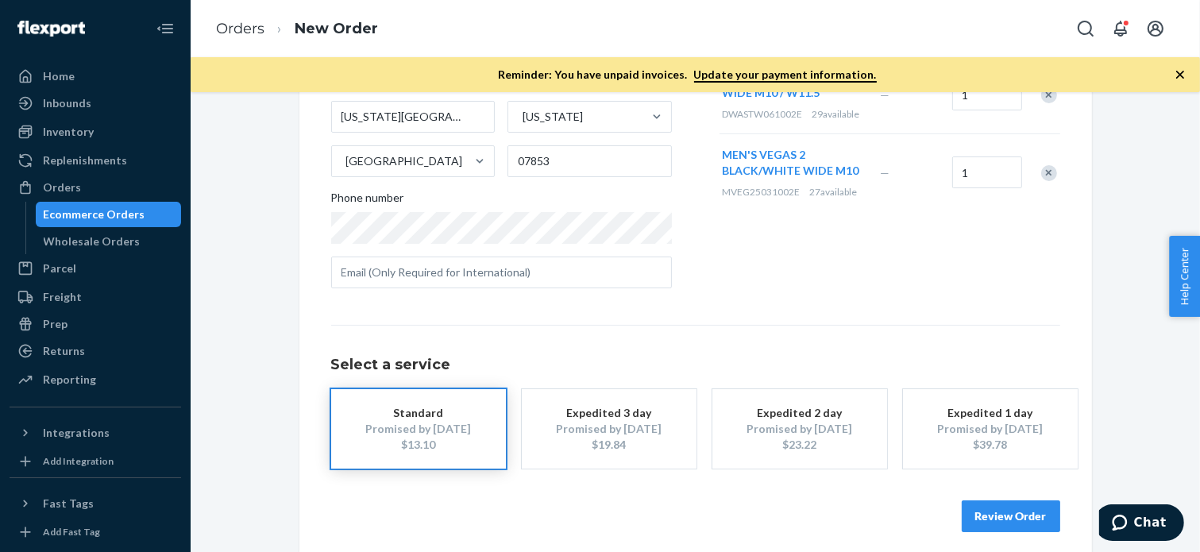
scroll to position [285, 0]
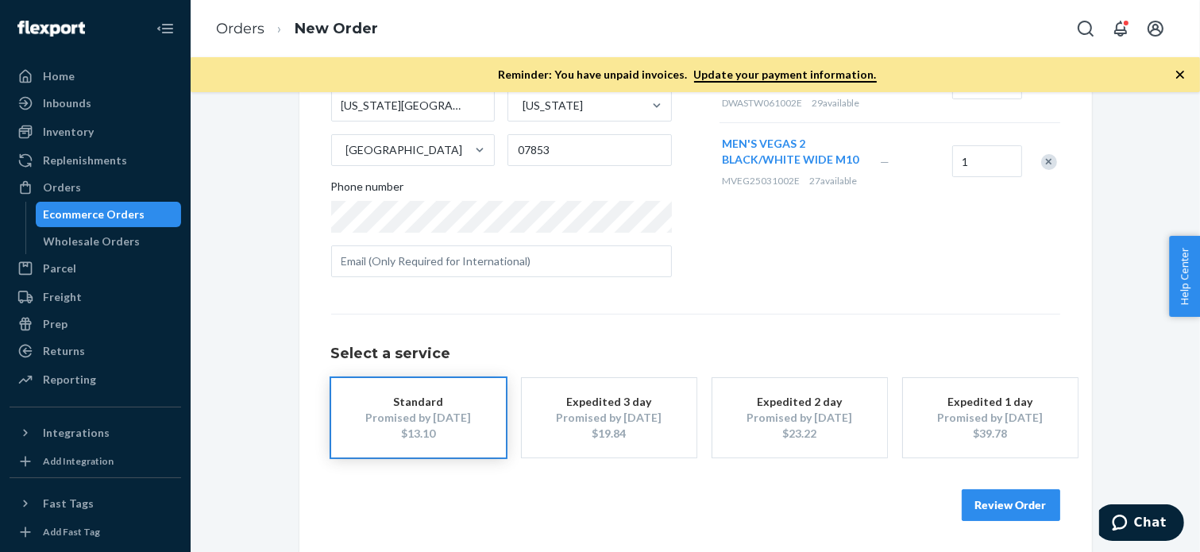
click at [990, 498] on button "Review Order" at bounding box center [1011, 505] width 98 height 32
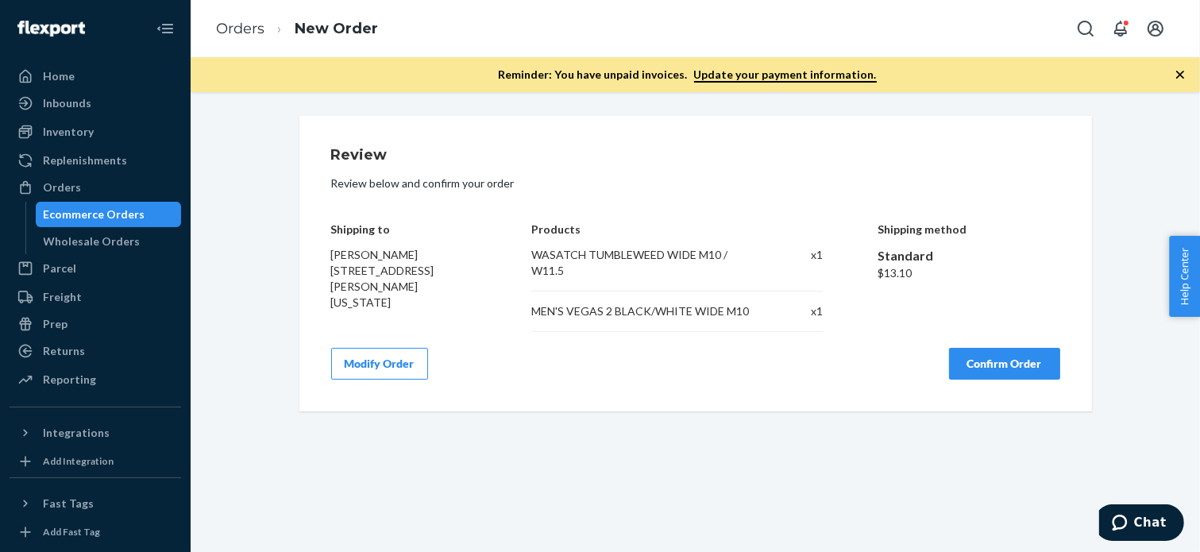
click at [979, 363] on button "Confirm Order" at bounding box center [1004, 364] width 111 height 32
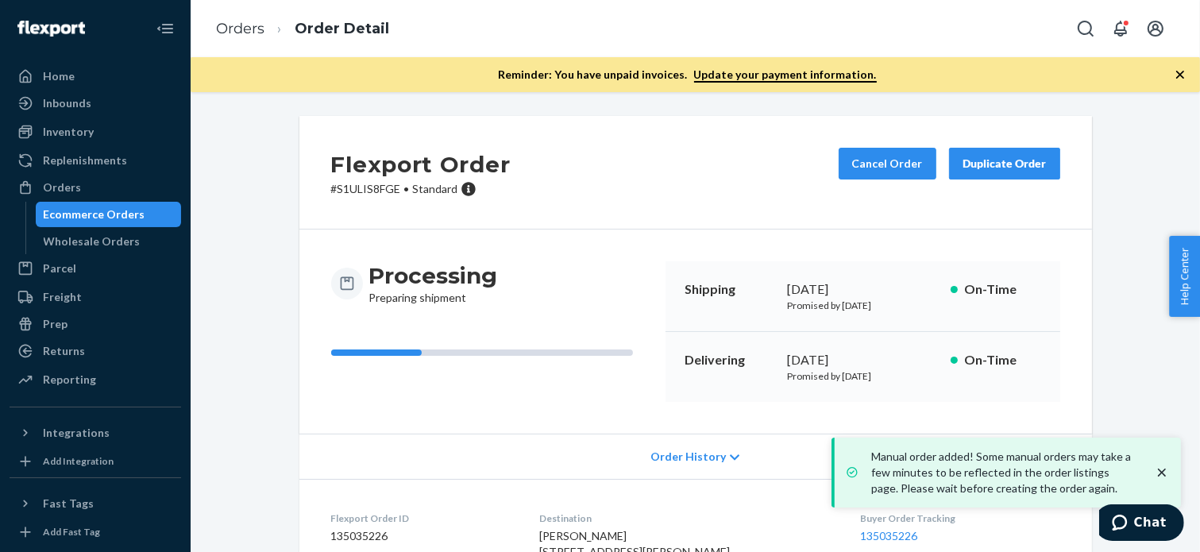
click at [364, 177] on h2 "Flexport Order" at bounding box center [421, 164] width 180 height 33
click at [365, 187] on p "# S1ULIS8FGE • Standard" at bounding box center [421, 189] width 180 height 16
copy p "S1ULIS8FGE"
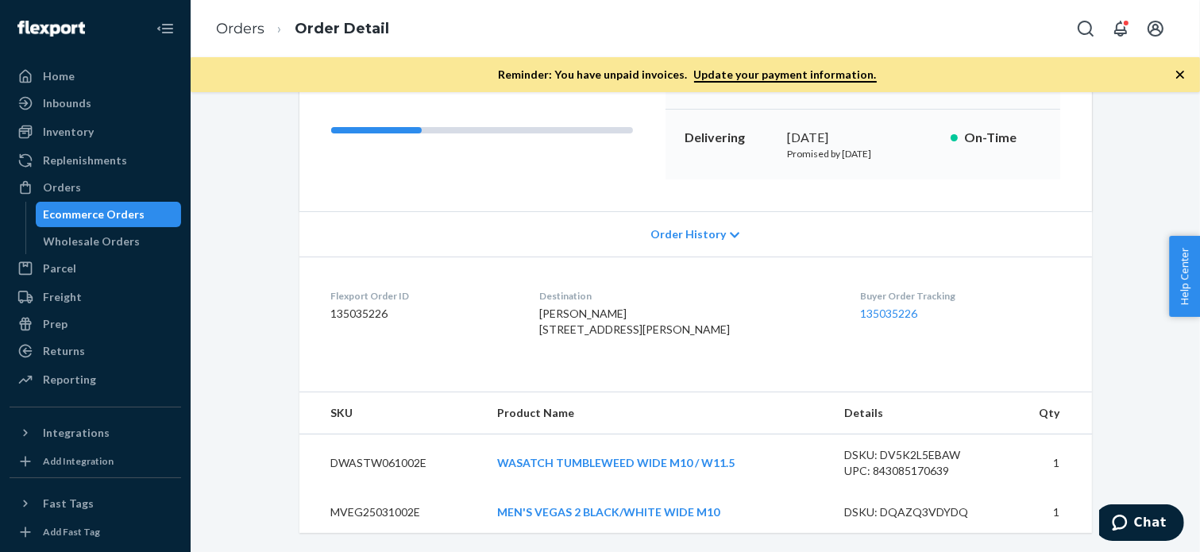
scroll to position [253, 0]
drag, startPoint x: 658, startPoint y: 313, endPoint x: 546, endPoint y: 288, distance: 113.9
click at [546, 288] on dl "Flexport Order ID 135035226 Destination [PERSON_NAME] [STREET_ADDRESS][PERSON_N…" at bounding box center [695, 316] width 793 height 119
copy span "[PERSON_NAME] [STREET_ADDRESS][PERSON_NAME]"
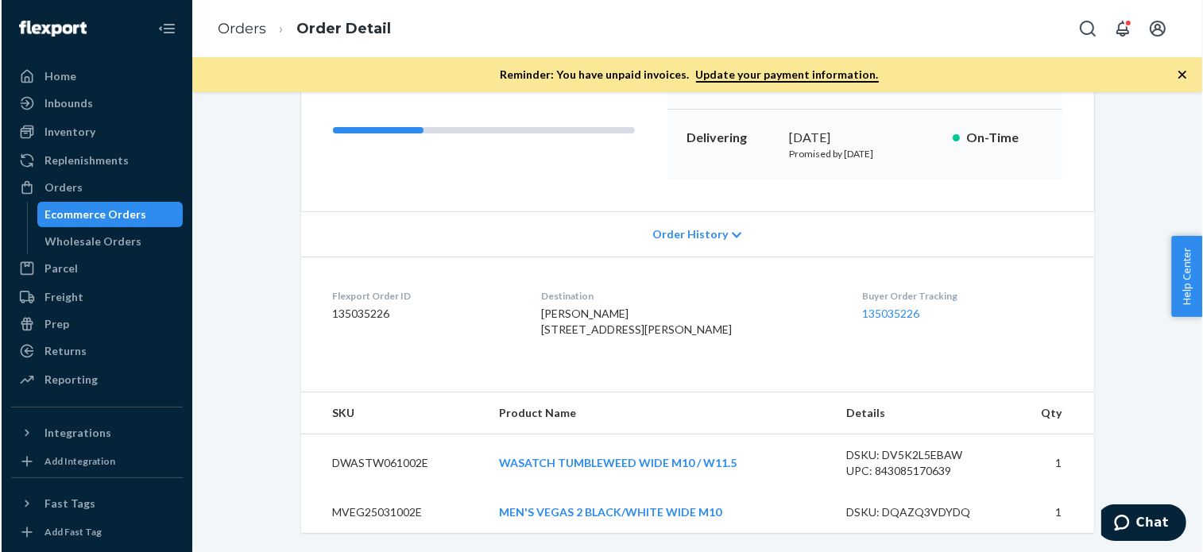
scroll to position [0, 0]
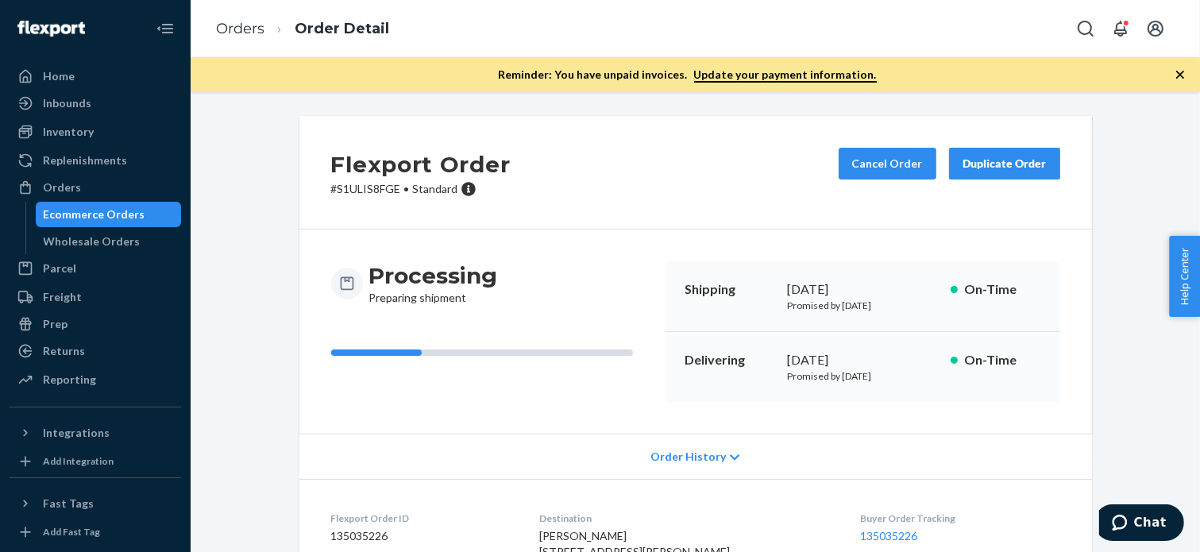
click at [352, 201] on div "Flexport Order # S1ULIS8FGE • Standard Cancel Order Duplicate Order" at bounding box center [695, 173] width 793 height 114
click at [350, 194] on p "# S1ULIS8FGE • Standard" at bounding box center [421, 189] width 180 height 16
copy p "S1ULIS8FGE"
click at [116, 183] on div "Orders" at bounding box center [95, 187] width 168 height 22
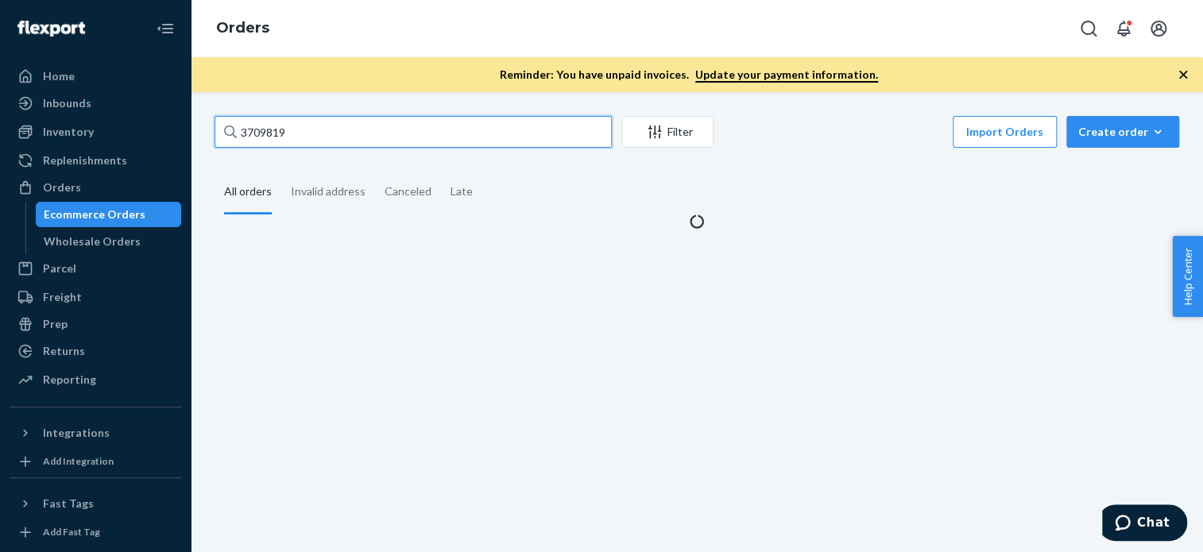
click at [498, 117] on input "3709819" at bounding box center [412, 132] width 397 height 32
click at [497, 122] on input "3709819" at bounding box center [412, 132] width 397 height 32
paste input "3709819"
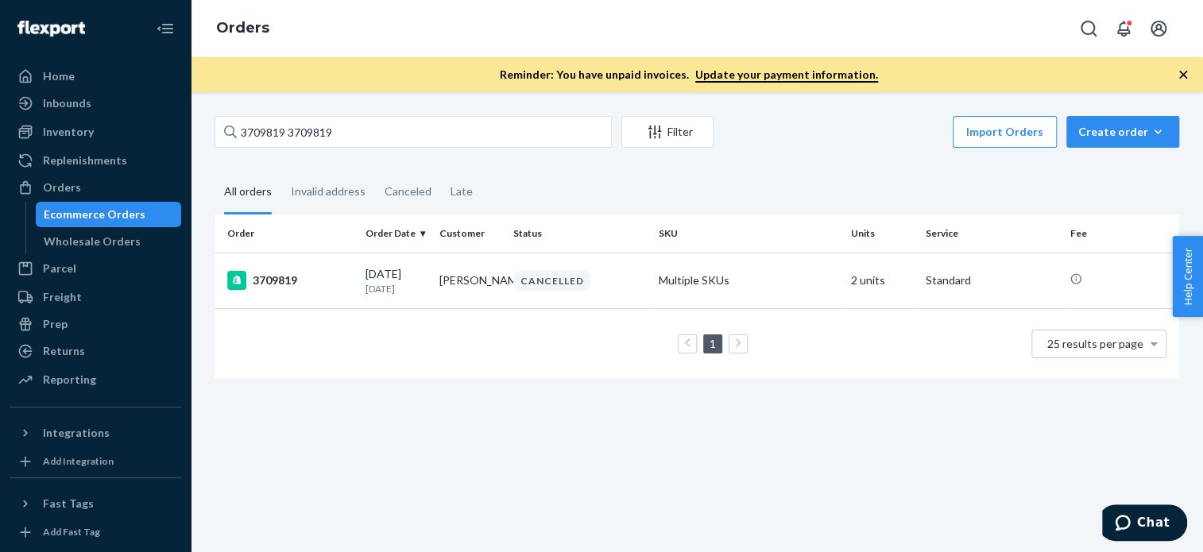
click at [411, 155] on div "3709819 3709819 Filter Import Orders Create order Ecommerce order Removal order…" at bounding box center [697, 255] width 988 height 279
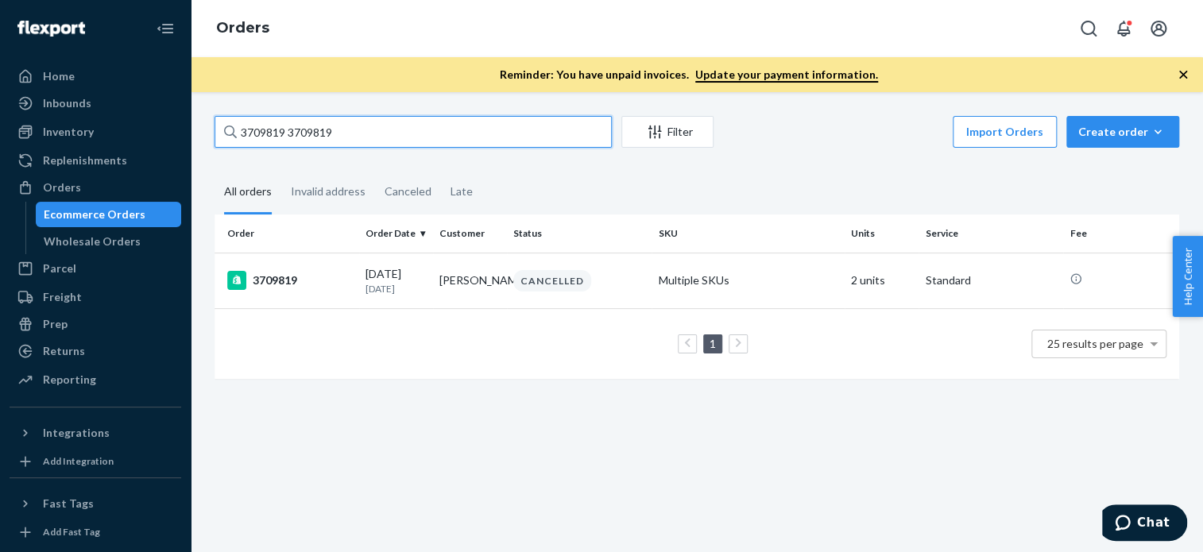
click at [415, 135] on input "3709819 3709819" at bounding box center [412, 132] width 397 height 32
paste input "text"
type input "3709819"
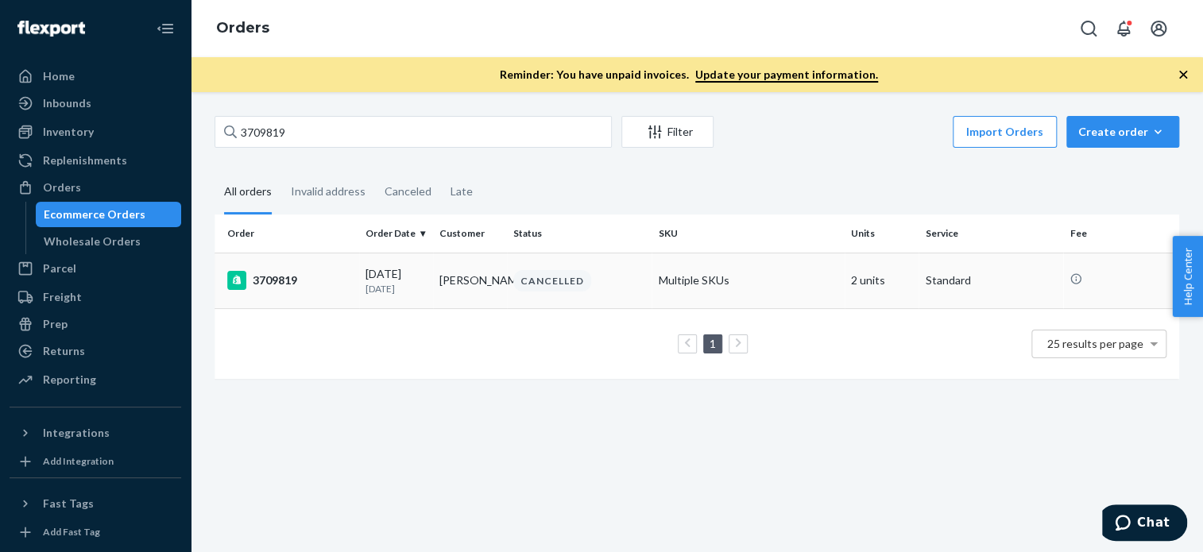
click at [279, 279] on div "3709819" at bounding box center [289, 280] width 125 height 19
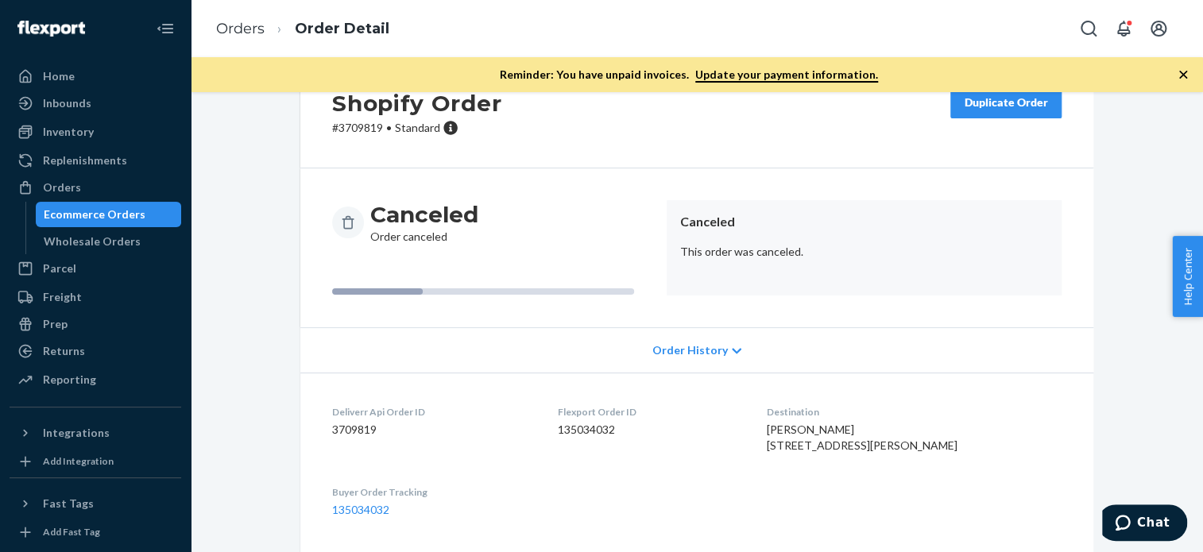
scroll to position [266, 0]
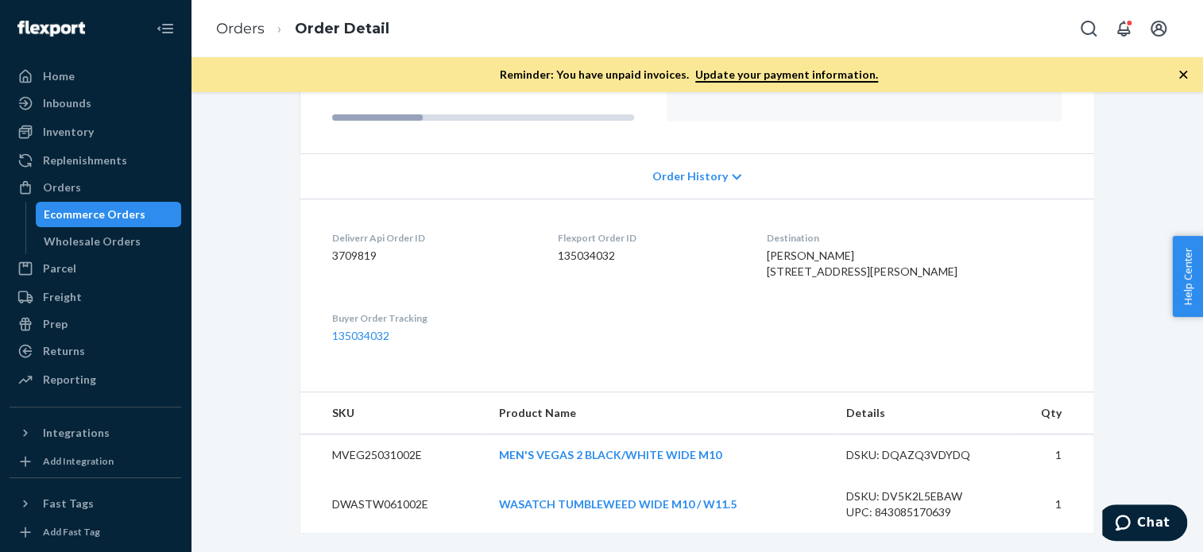
drag, startPoint x: 68, startPoint y: 190, endPoint x: 195, endPoint y: 164, distance: 129.8
click at [68, 190] on div "Orders" at bounding box center [62, 188] width 38 height 16
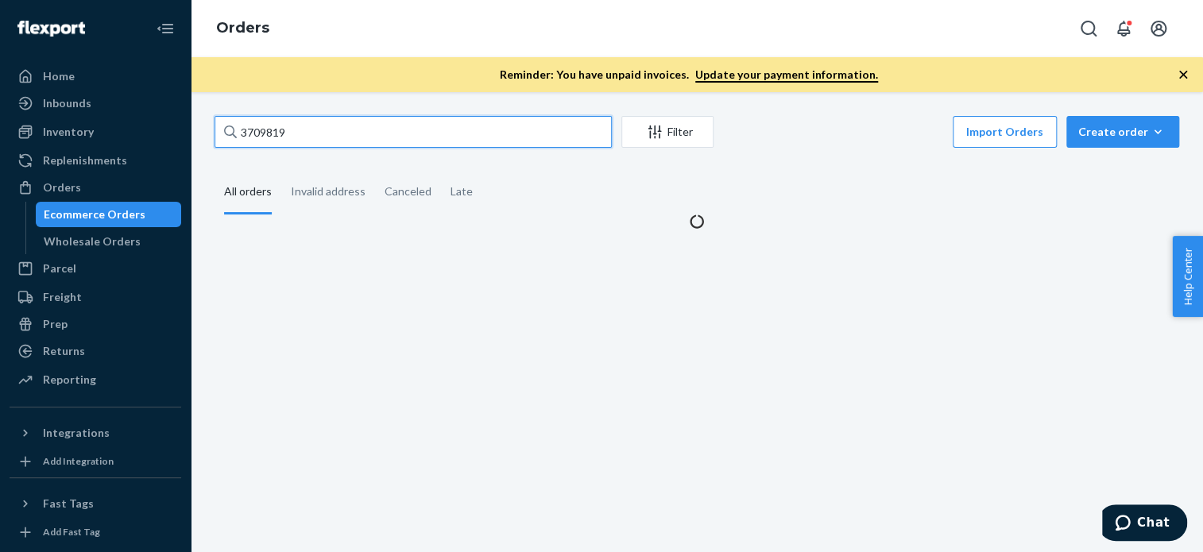
click at [431, 120] on input "3709819" at bounding box center [412, 132] width 397 height 32
paste input "[PERSON_NAME]"
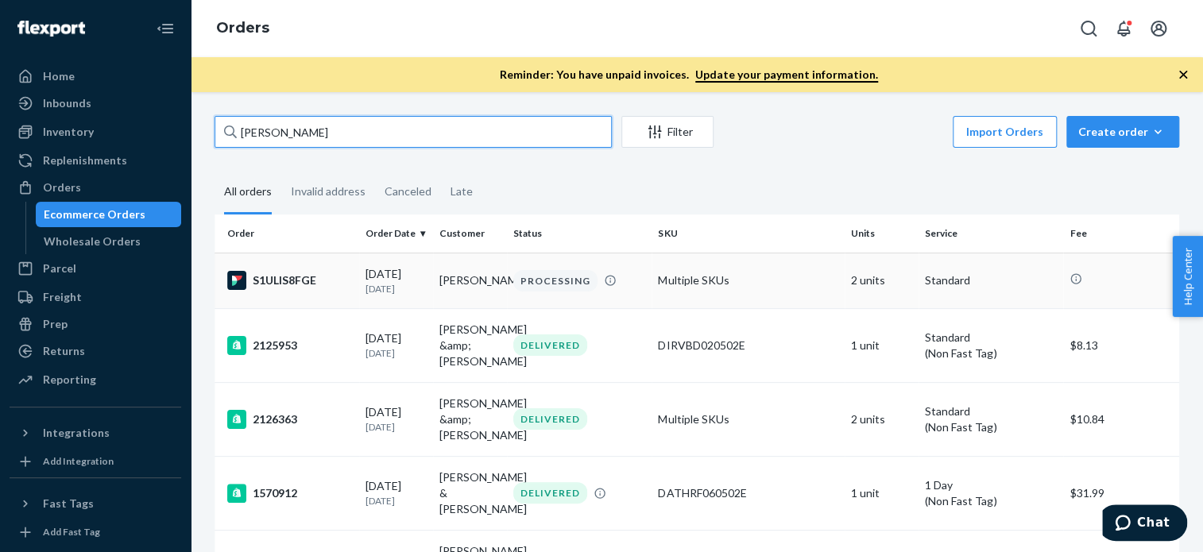
type input "[PERSON_NAME]"
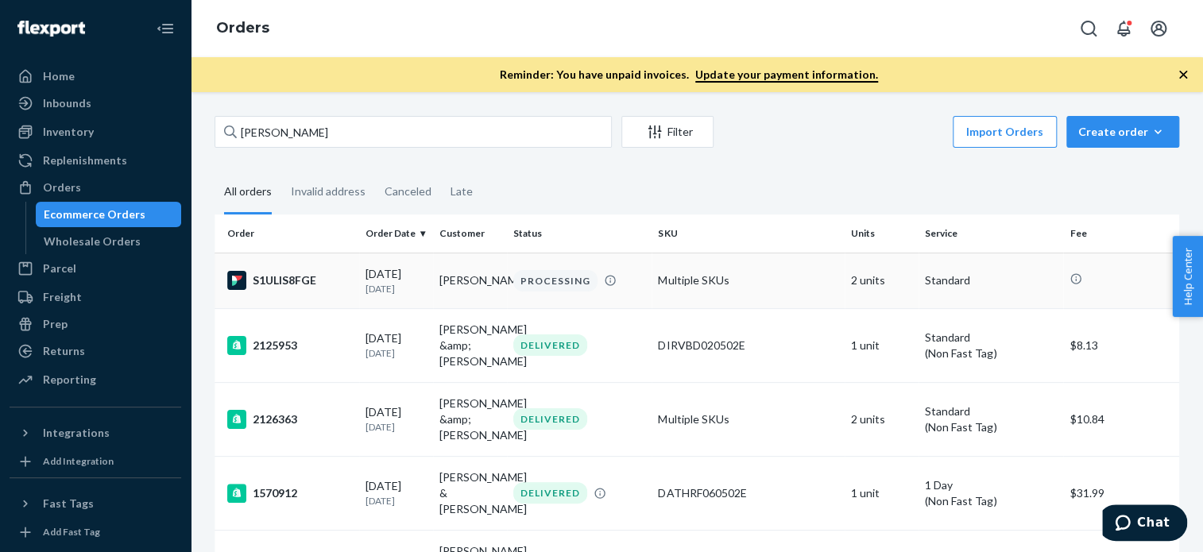
click at [295, 280] on div "S1ULIS8FGE" at bounding box center [289, 280] width 125 height 19
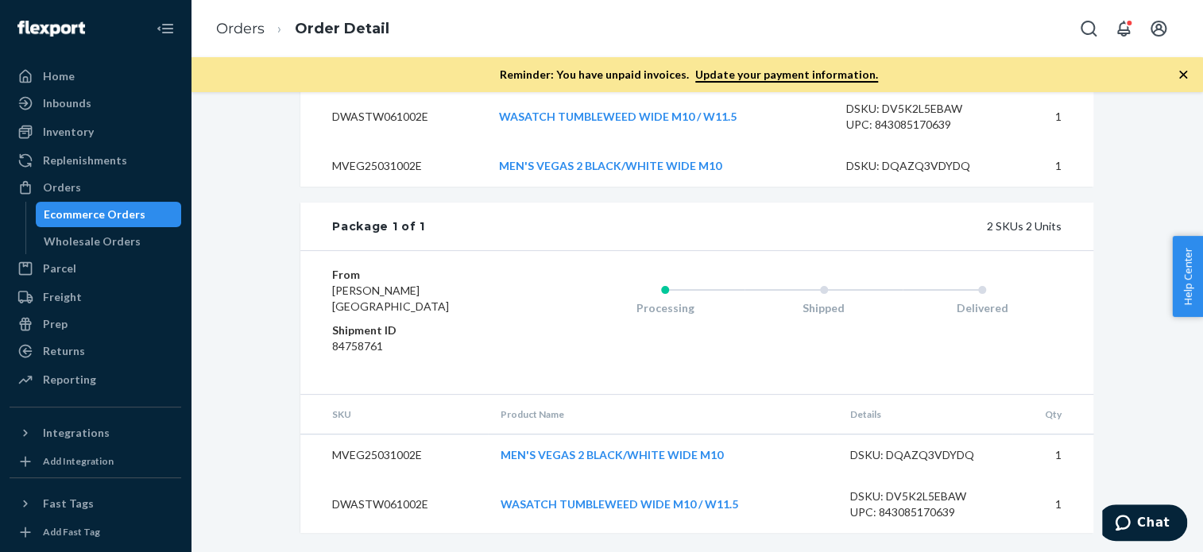
scroll to position [599, 0]
click at [81, 194] on div "Orders" at bounding box center [95, 187] width 168 height 22
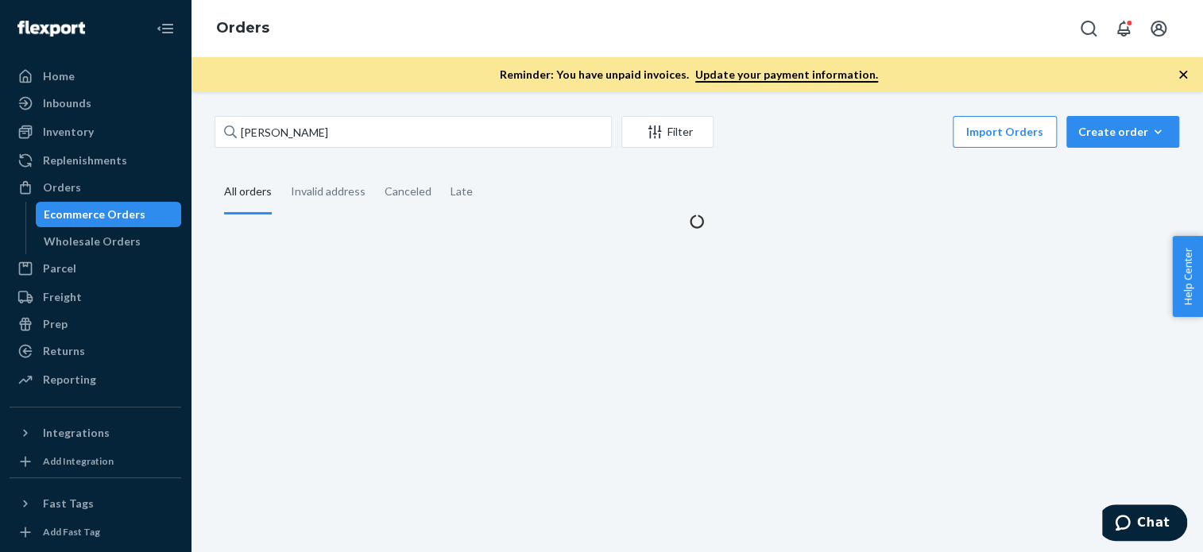
click at [378, 164] on div "[PERSON_NAME] Filter Import Orders Create order Ecommerce order Removal order A…" at bounding box center [697, 173] width 988 height 114
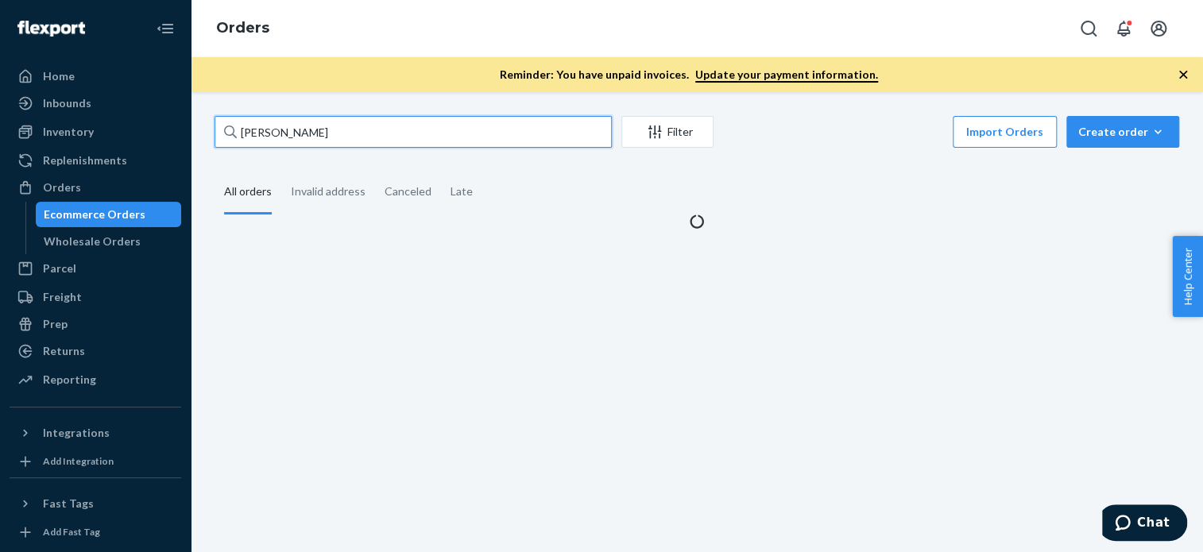
click at [378, 133] on input "[PERSON_NAME]" at bounding box center [412, 132] width 397 height 32
paste input "3693747"
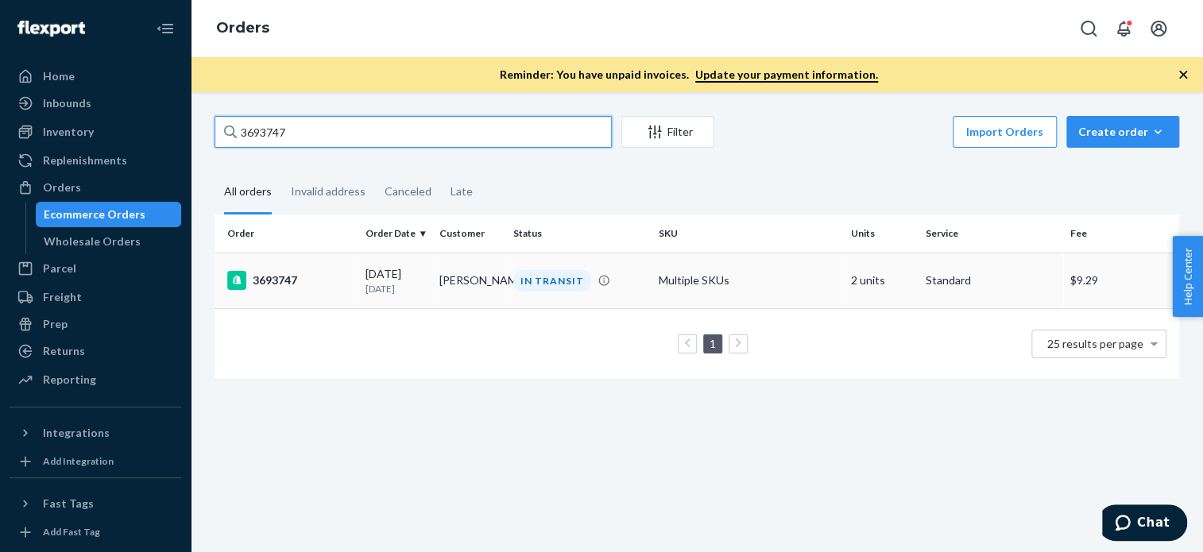
type input "3693747"
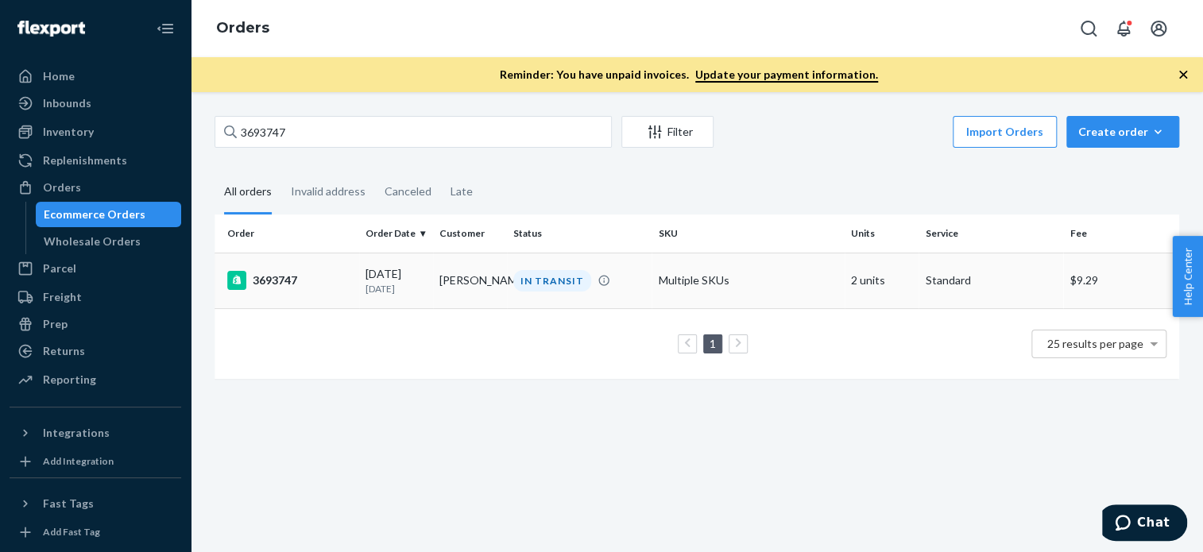
click at [287, 282] on div "3693747" at bounding box center [289, 280] width 125 height 19
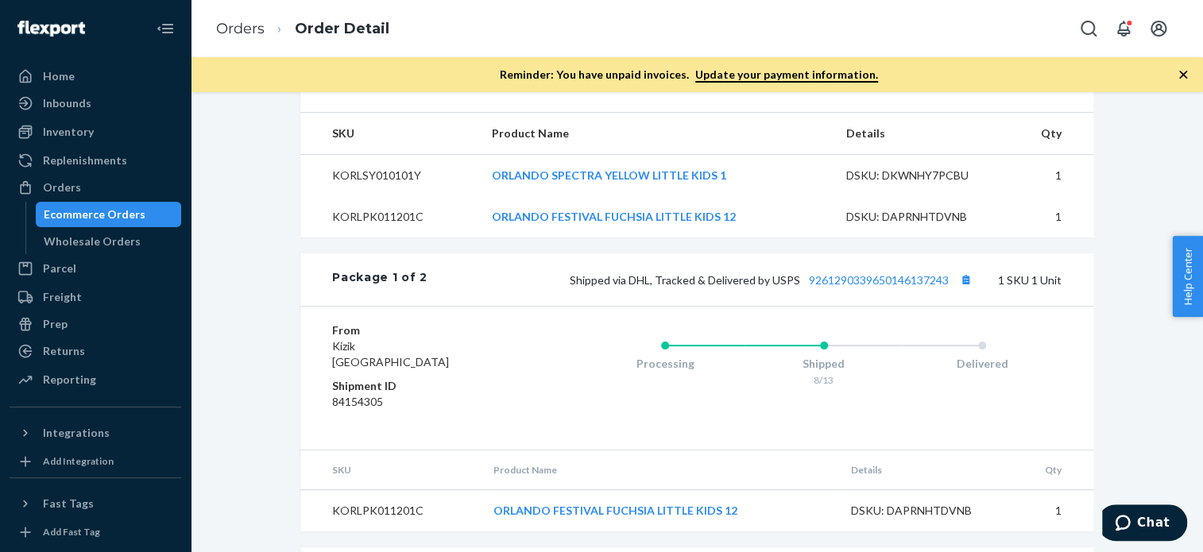
scroll to position [564, 0]
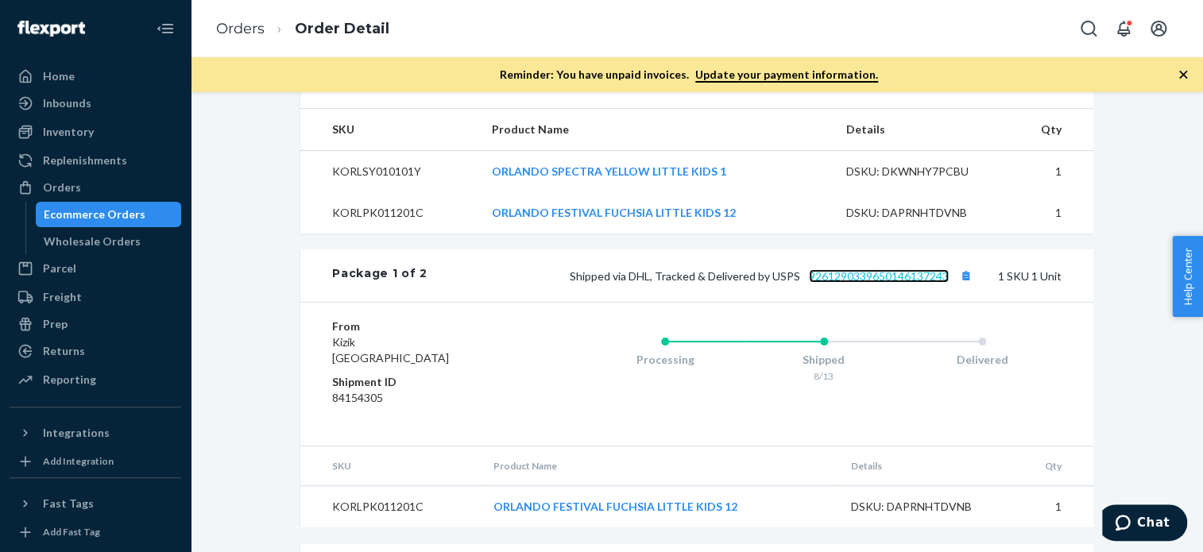
click at [892, 283] on link "9261290339650146137243" at bounding box center [879, 276] width 140 height 14
